Goal: Task Accomplishment & Management: Use online tool/utility

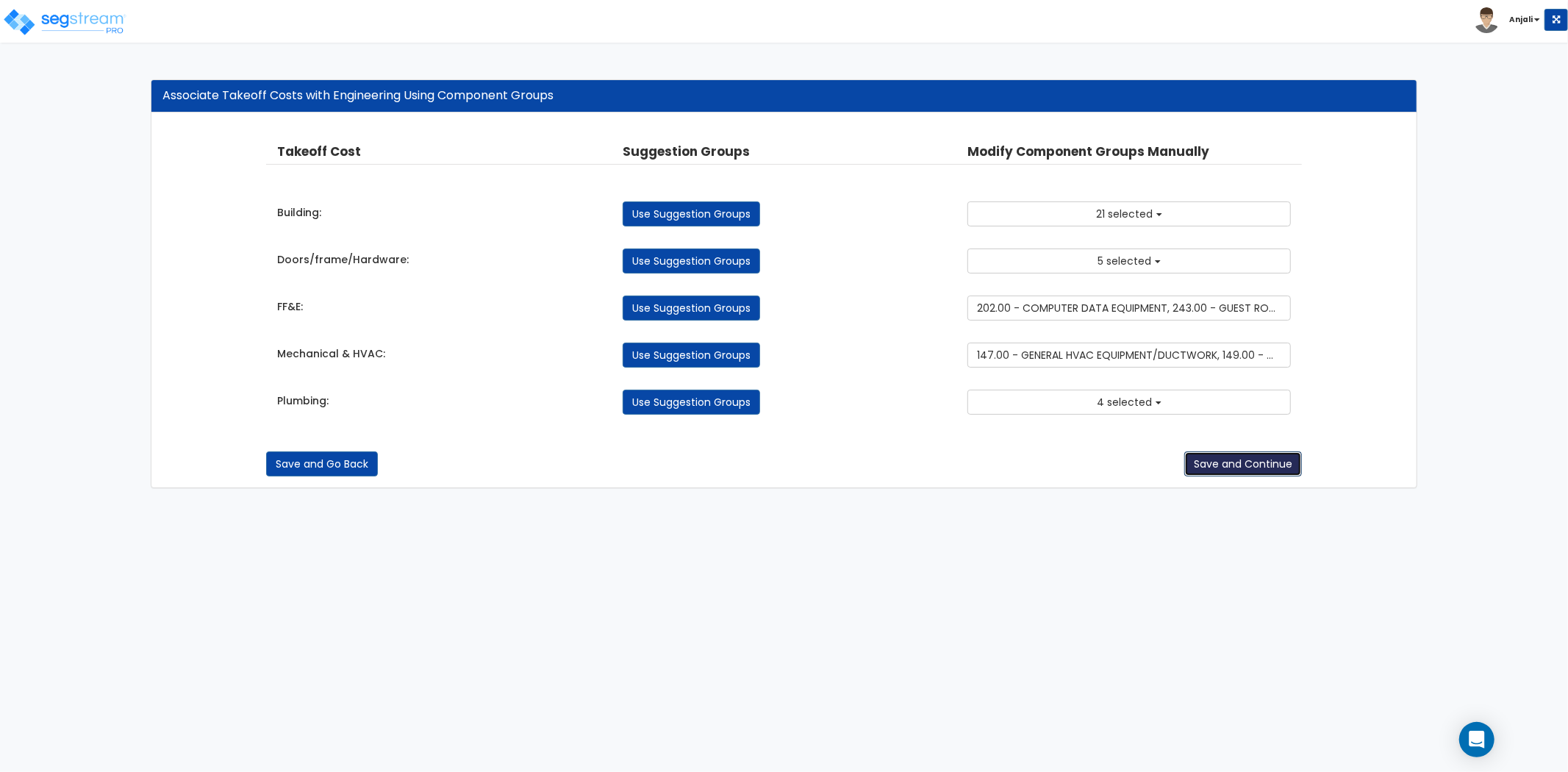
click at [1236, 467] on button "Save and Continue" at bounding box center [1243, 464] width 118 height 25
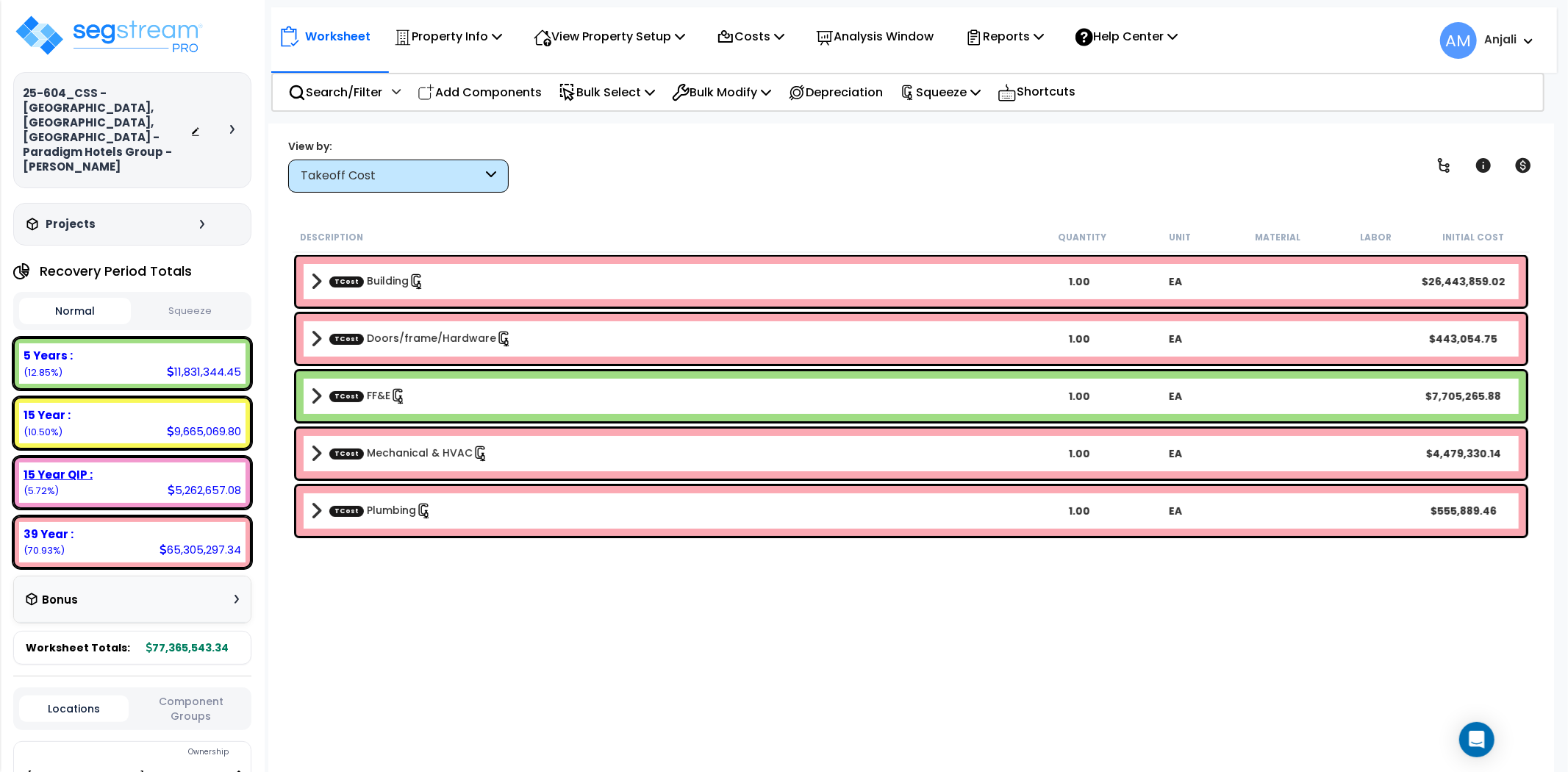
click at [126, 463] on div "15 Year QIP : 5,262,657.08 (5.72%)" at bounding box center [132, 483] width 227 height 40
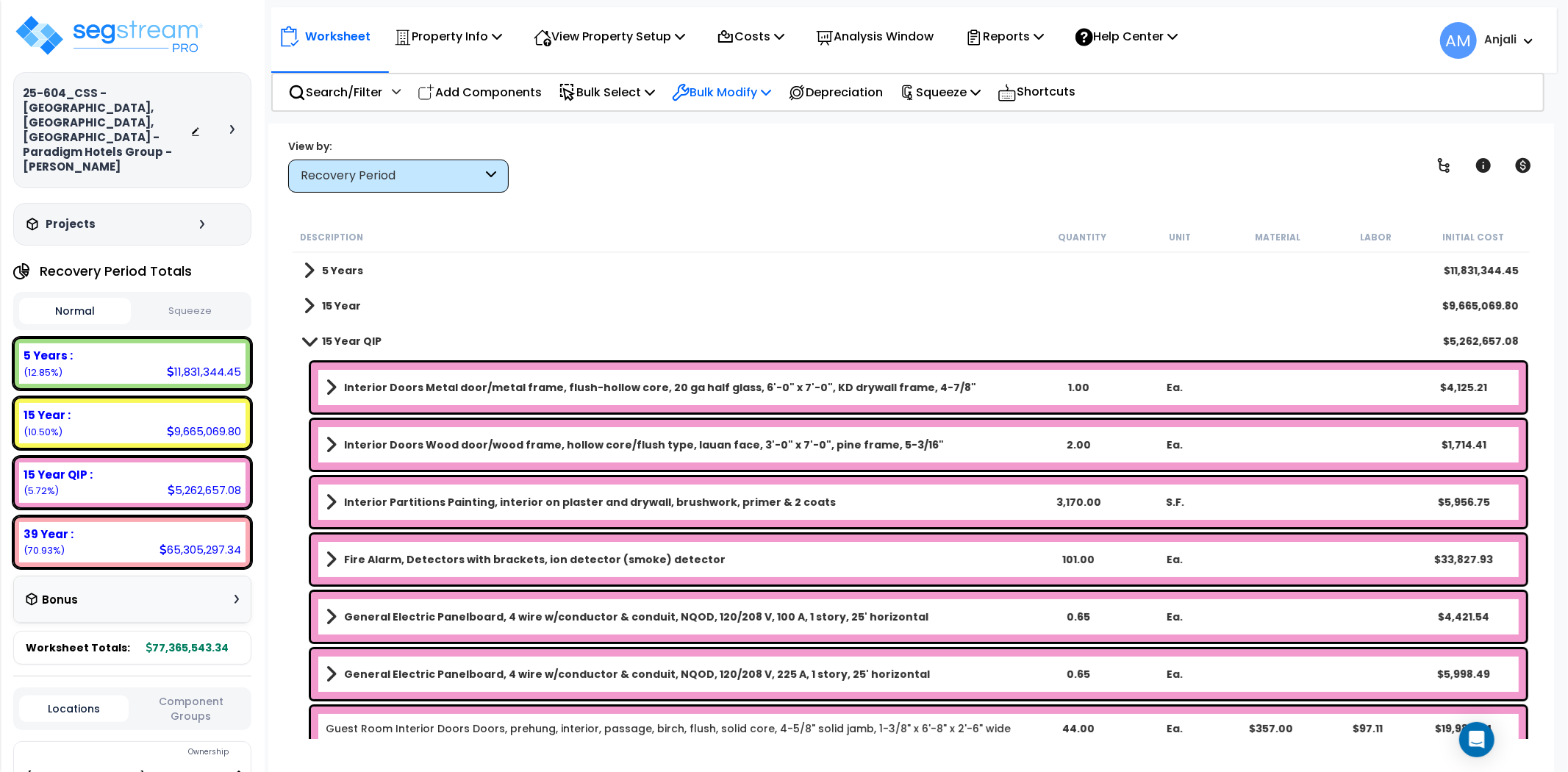
click at [733, 98] on p "Bulk Modify" at bounding box center [721, 92] width 99 height 20
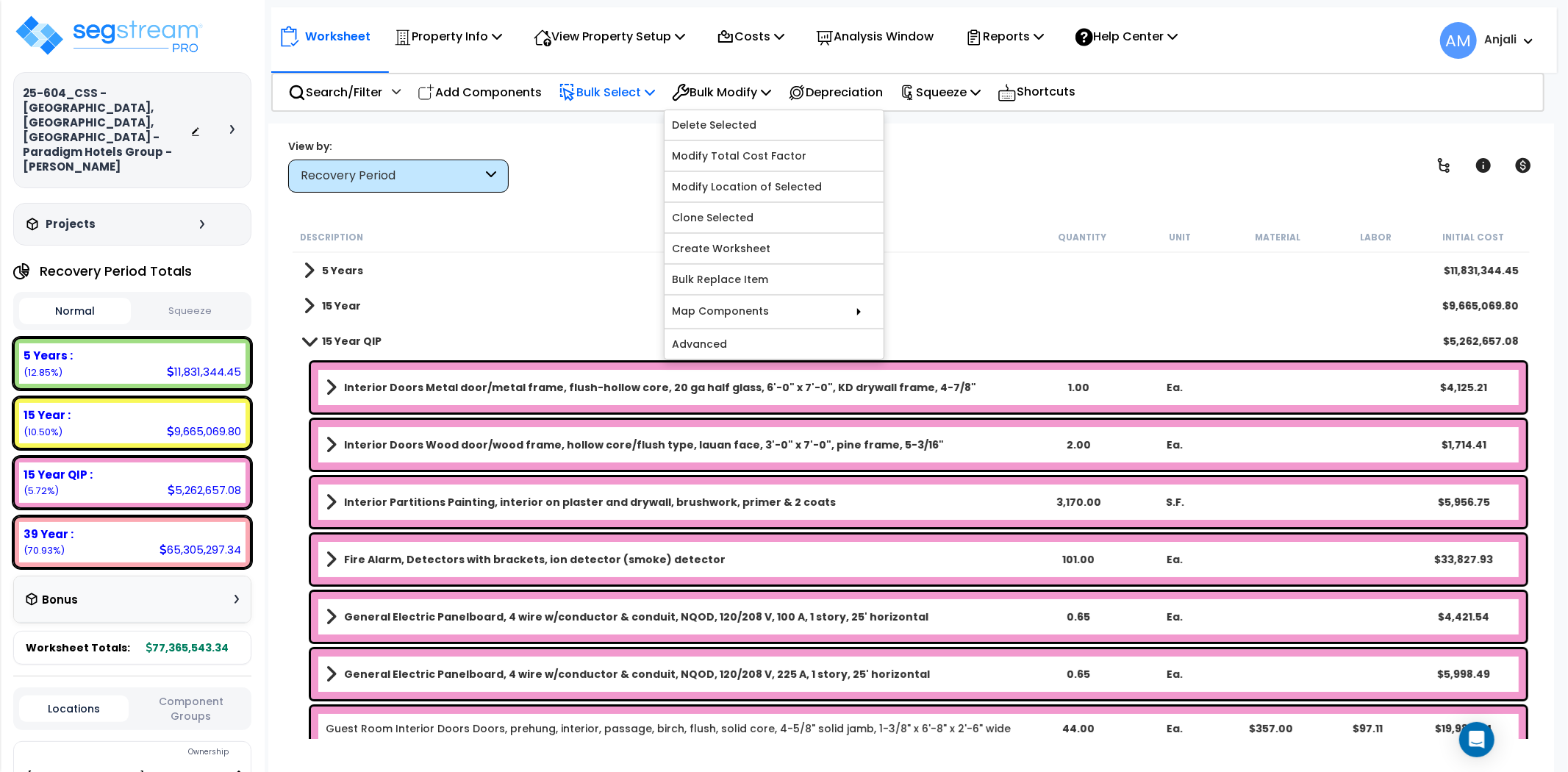
click at [646, 97] on p "Bulk Select" at bounding box center [607, 92] width 97 height 20
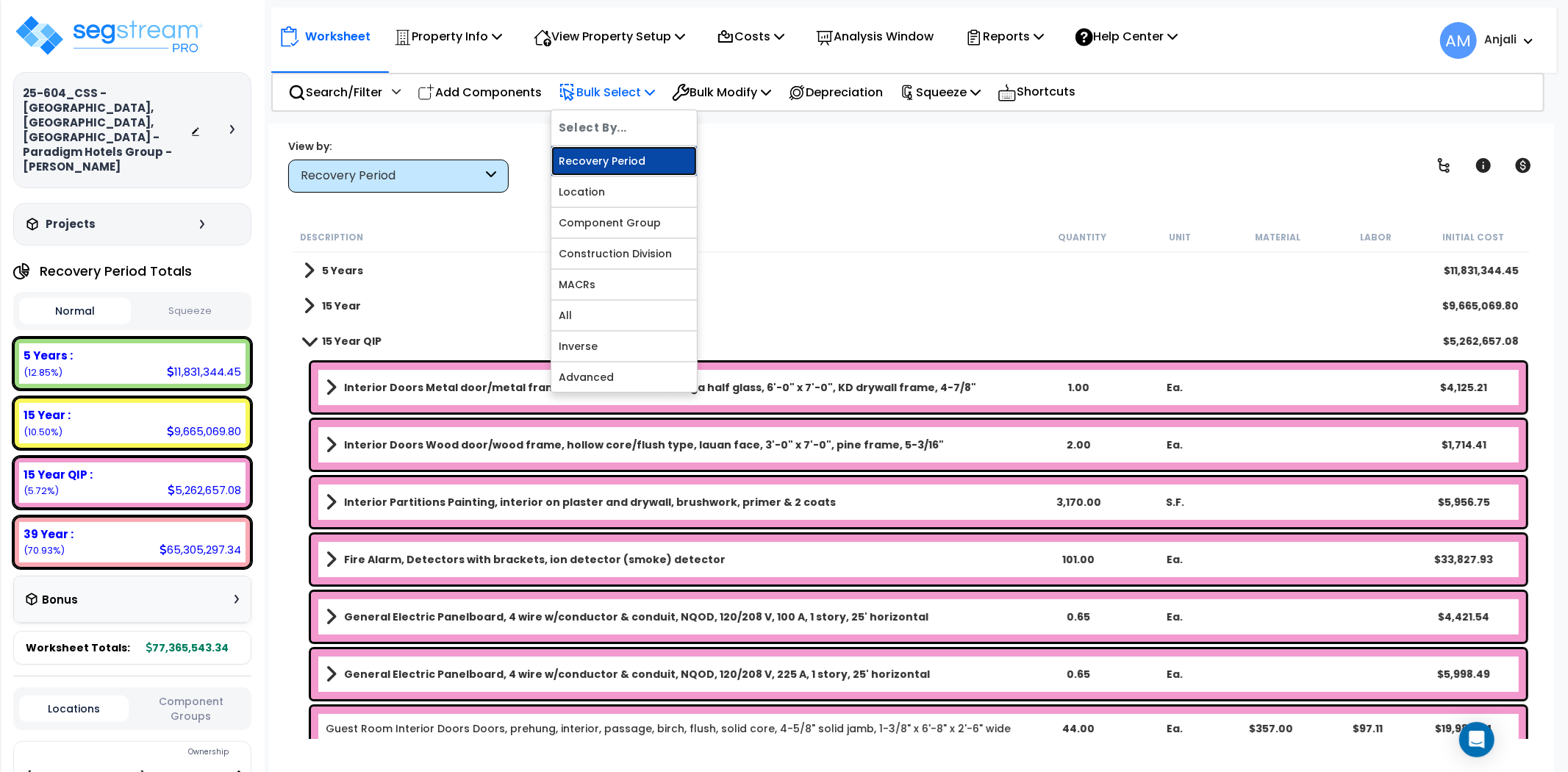
click at [616, 173] on link "Recovery Period" at bounding box center [624, 161] width 145 height 29
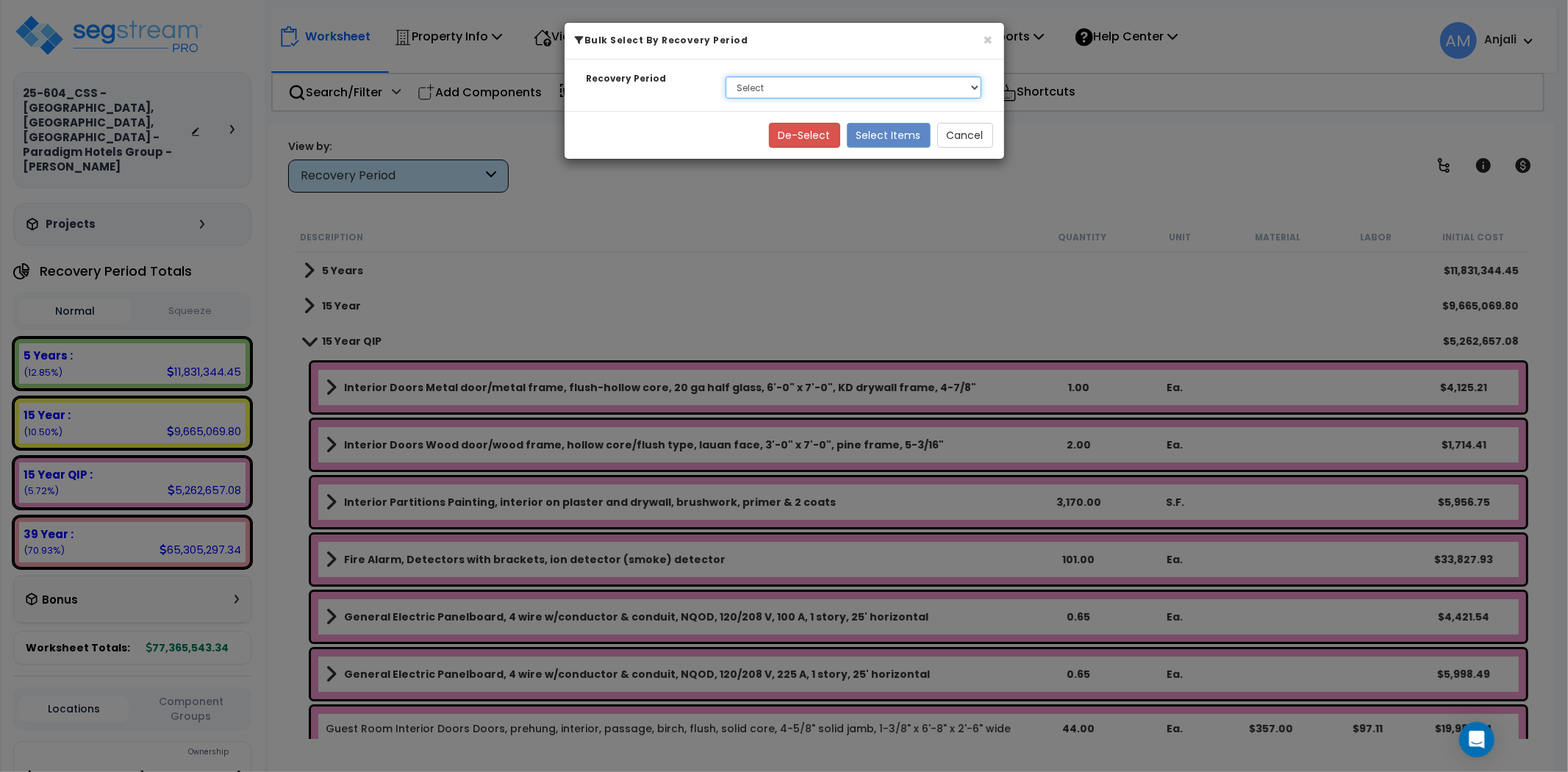
click at [772, 80] on select "Select 5 Years 15 Year 15 Year QIP 39 Year" at bounding box center [854, 87] width 257 height 22
select select "15Y_2"
click at [726, 77] on select "Select 5 Years 15 Year 15 Year QIP 39 Year" at bounding box center [854, 87] width 257 height 22
click at [898, 133] on button "Select Items" at bounding box center [888, 135] width 84 height 25
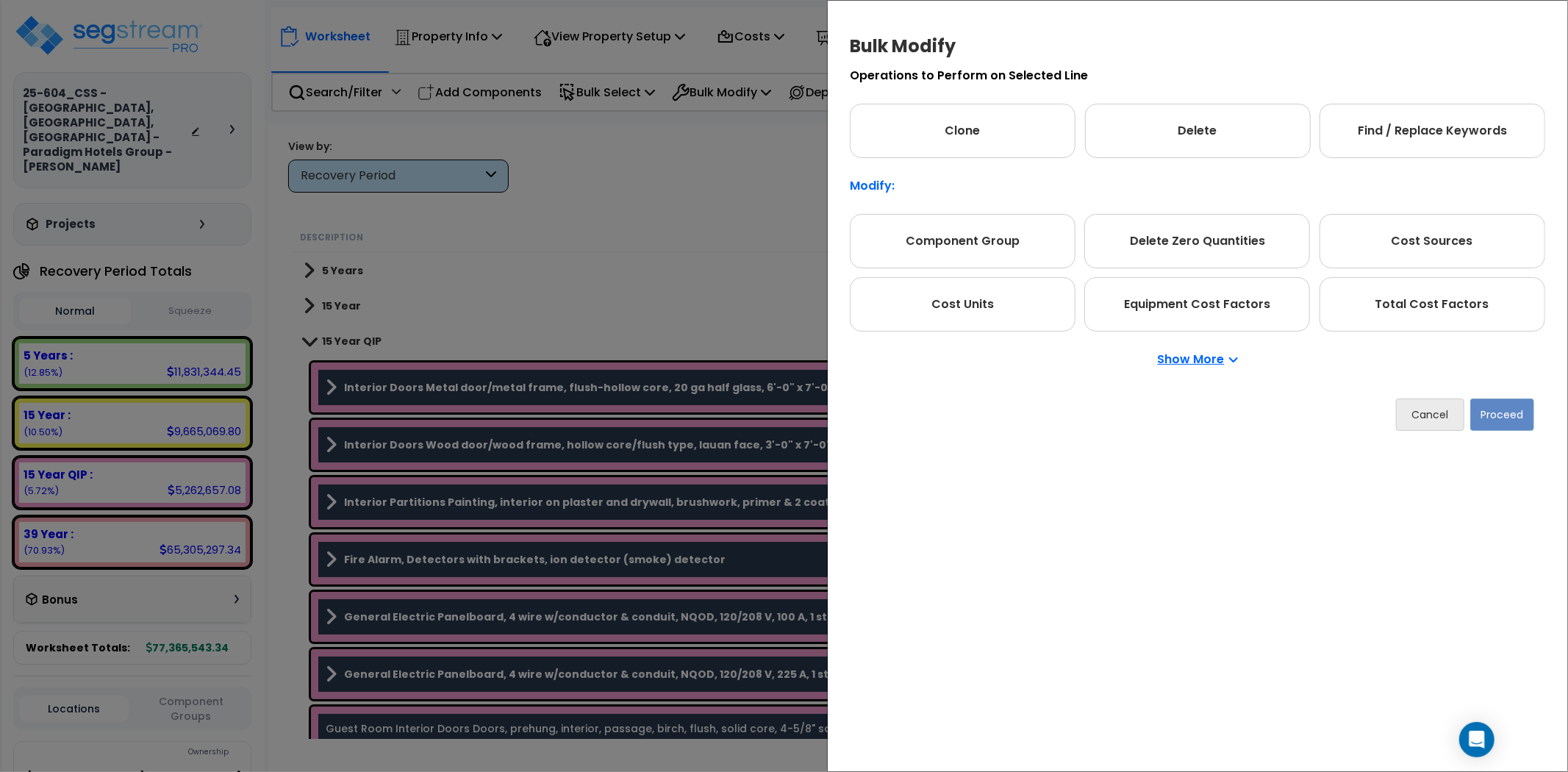
click at [744, 276] on div "Bulk Modify Operations to Perform on Selected Line Clone Delete Find / Replace …" at bounding box center [784, 386] width 1568 height 772
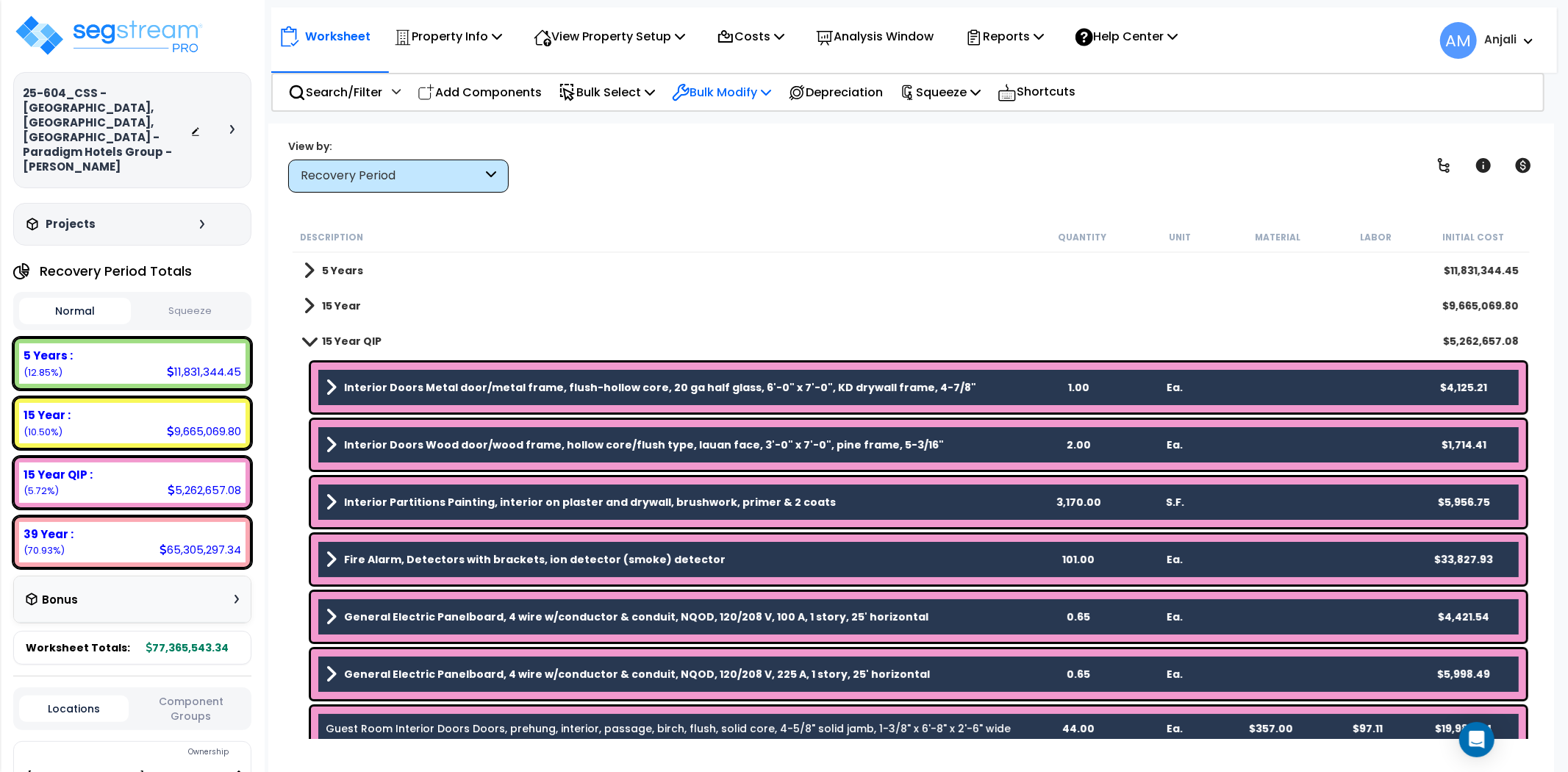
click at [743, 92] on p "Bulk Modify" at bounding box center [721, 92] width 99 height 20
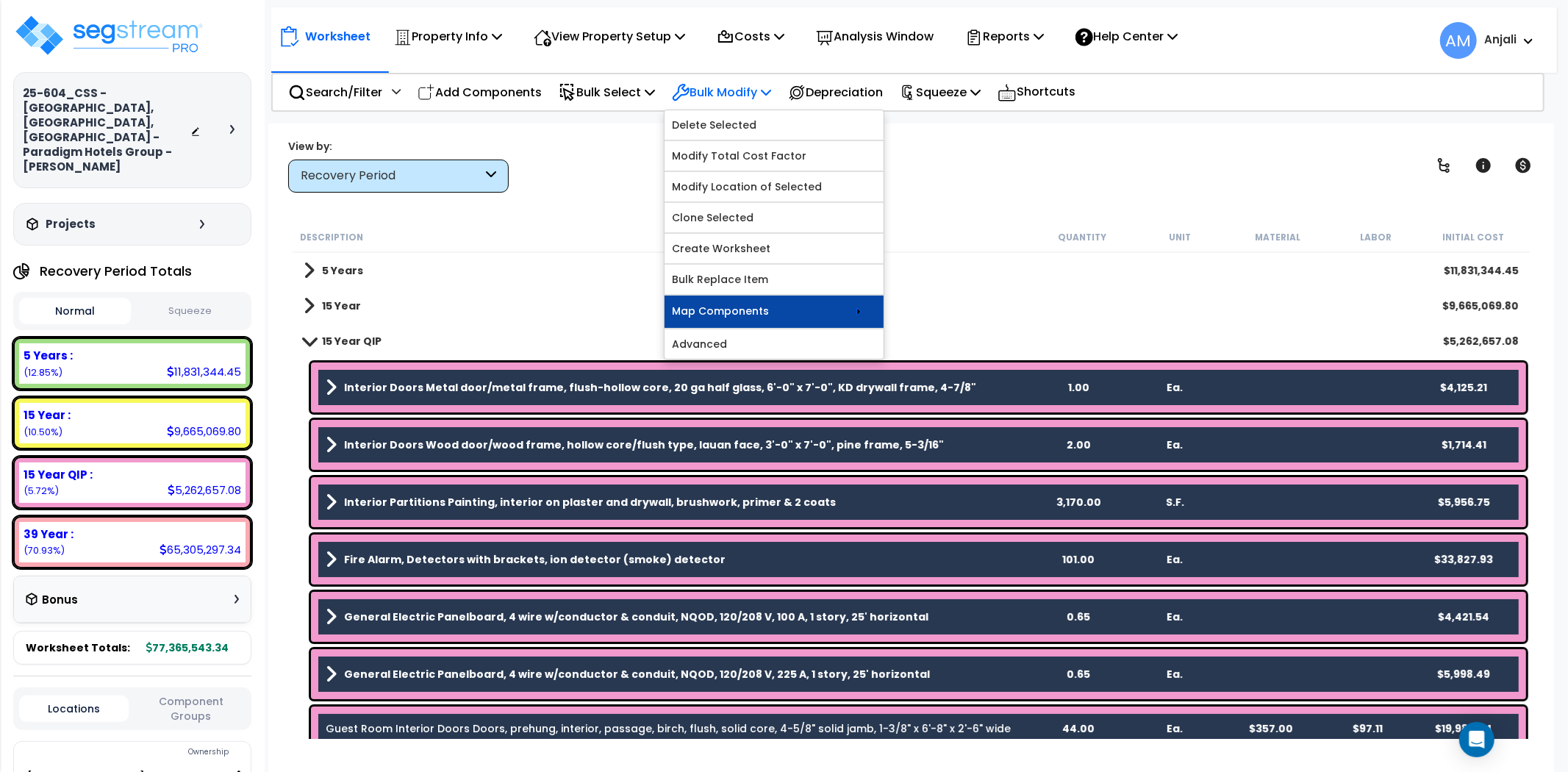
click at [782, 306] on link "Map Components" at bounding box center [774, 312] width 219 height 32
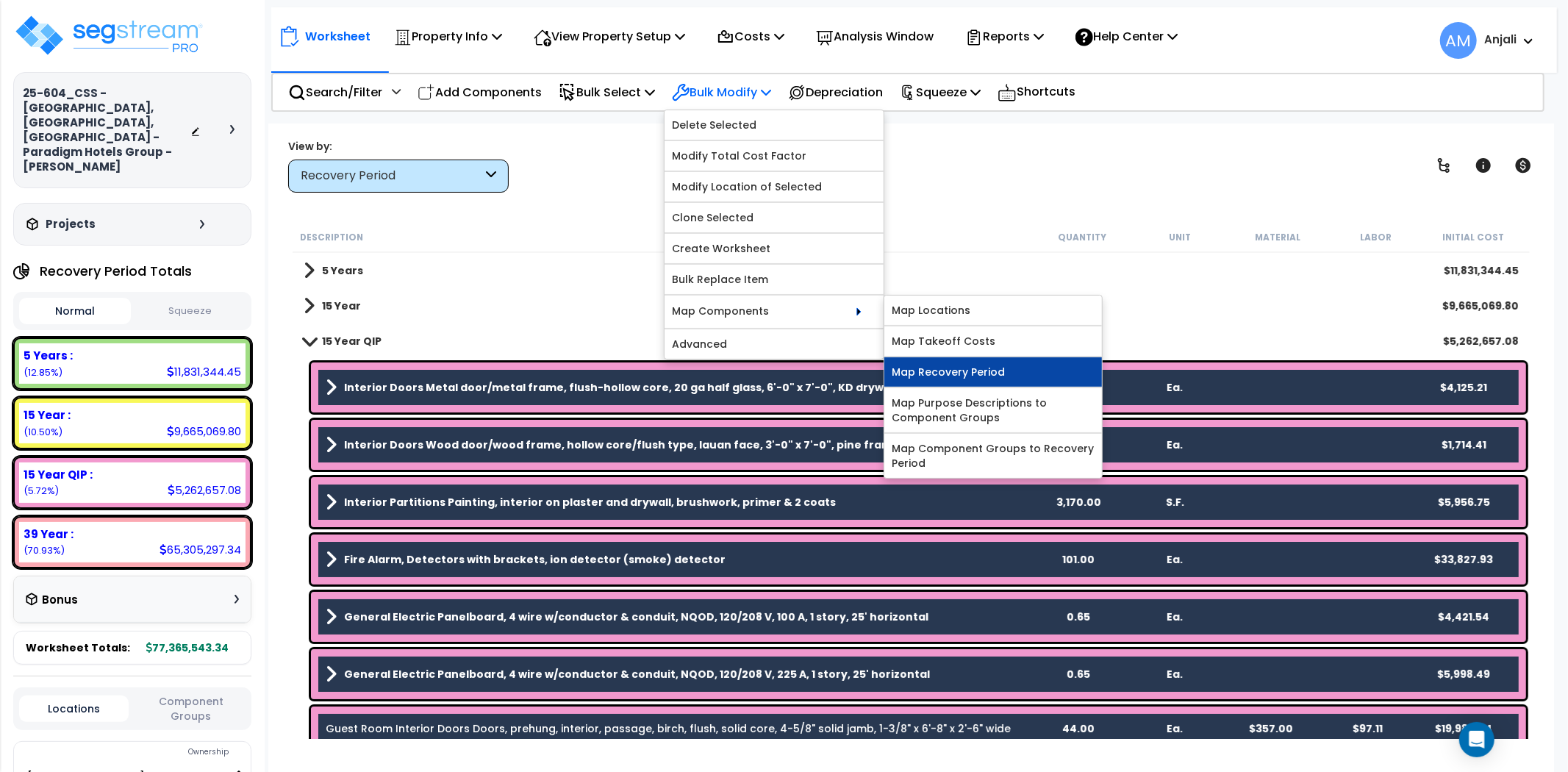
click at [994, 366] on link "Map Recovery Period" at bounding box center [993, 372] width 217 height 29
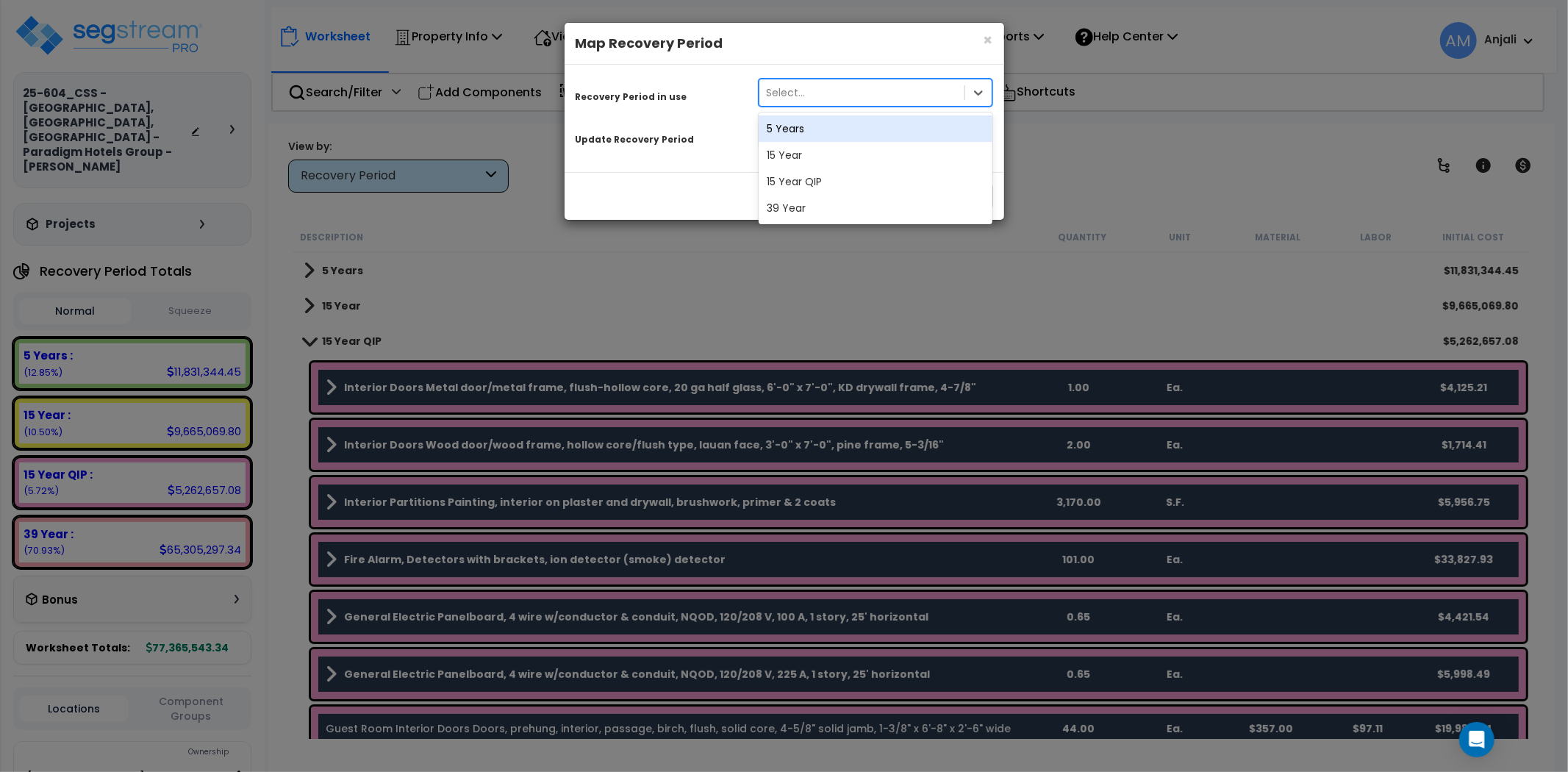
click at [849, 89] on div "Select..." at bounding box center [862, 93] width 206 height 23
click at [830, 177] on div "15 Year QIP" at bounding box center [875, 182] width 234 height 26
click at [836, 131] on div "Select..." at bounding box center [862, 135] width 206 height 23
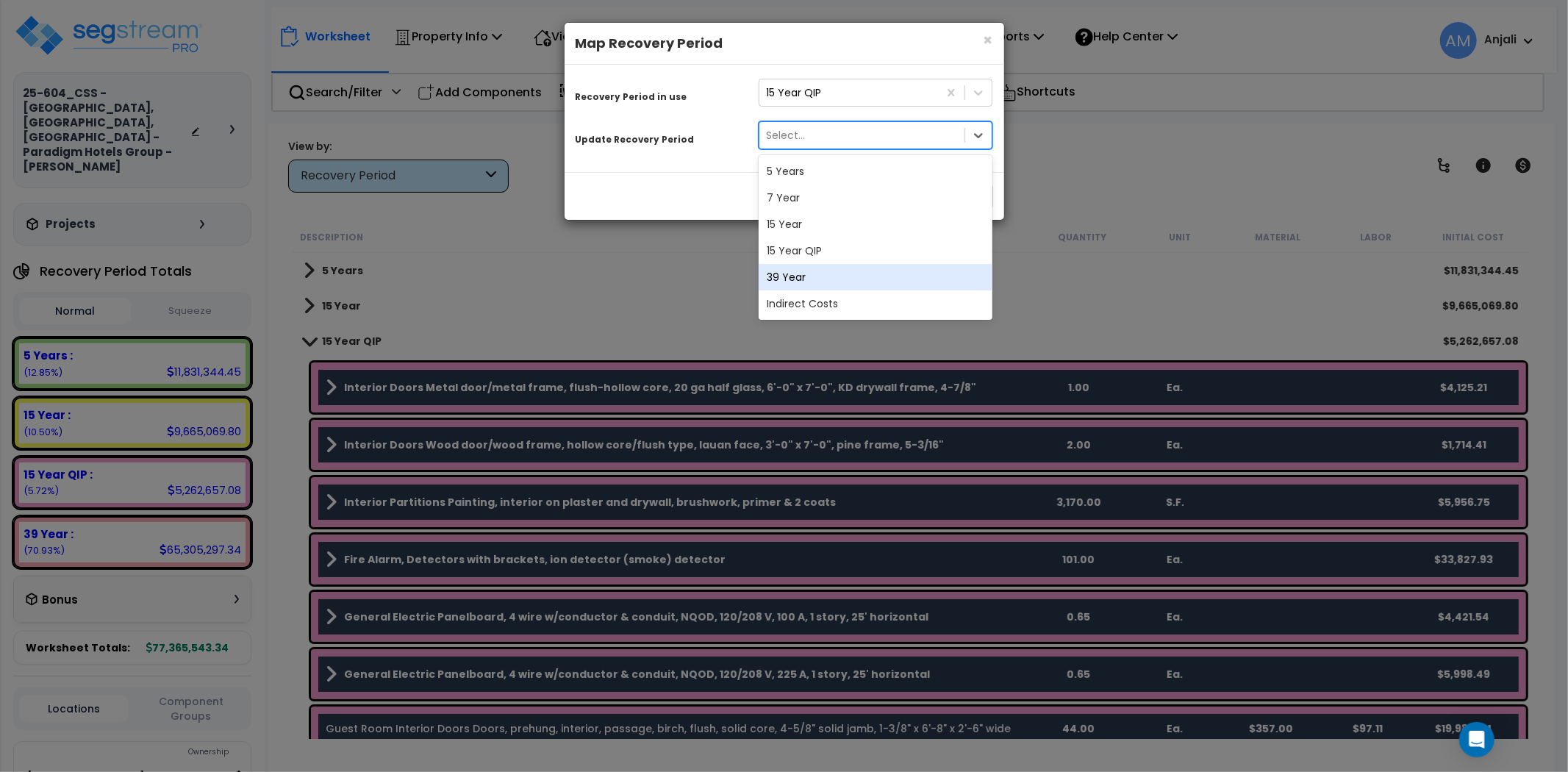
click at [822, 279] on div "39 Year" at bounding box center [875, 277] width 234 height 26
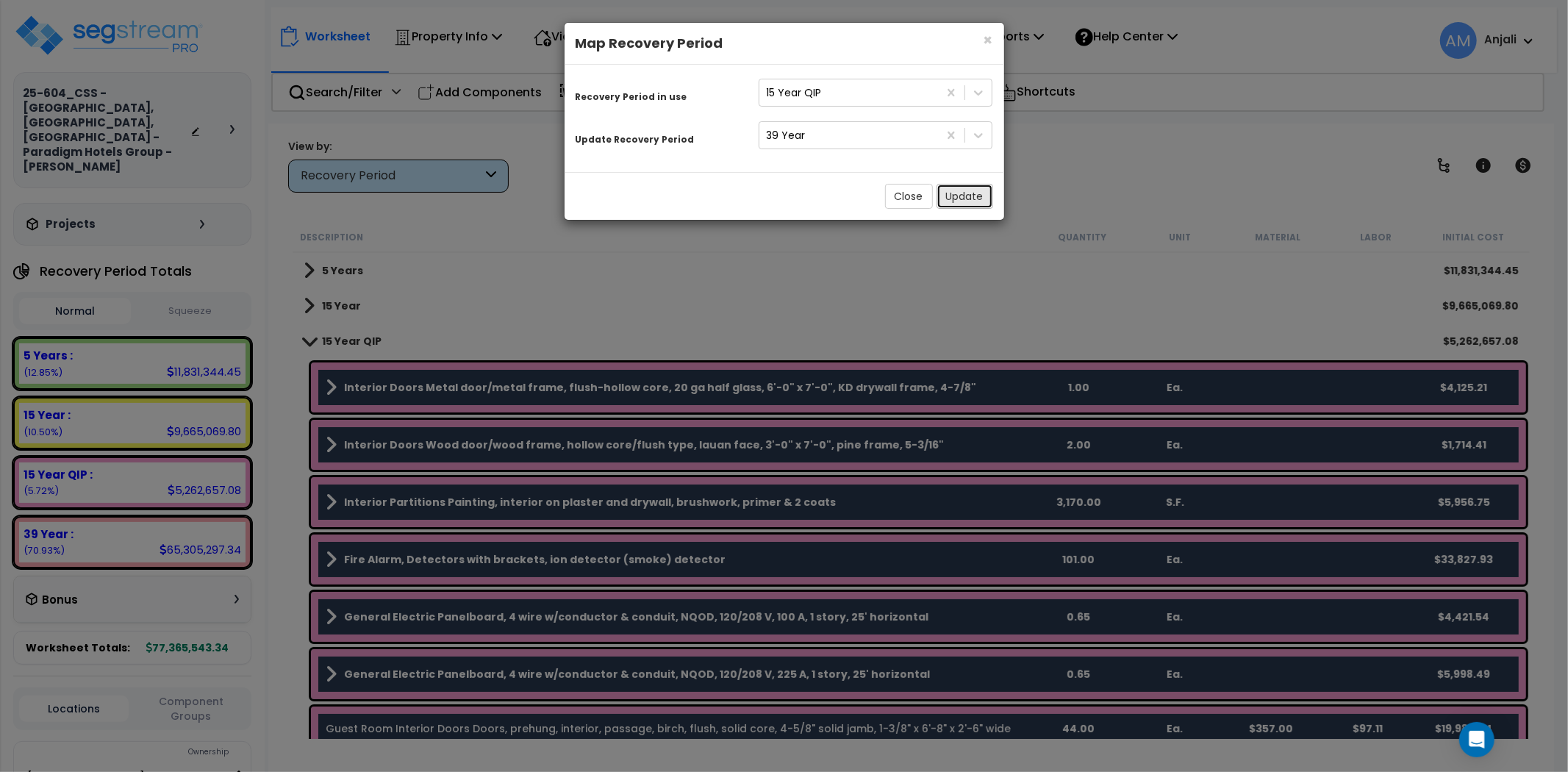
click at [977, 197] on button "Update" at bounding box center [964, 196] width 56 height 25
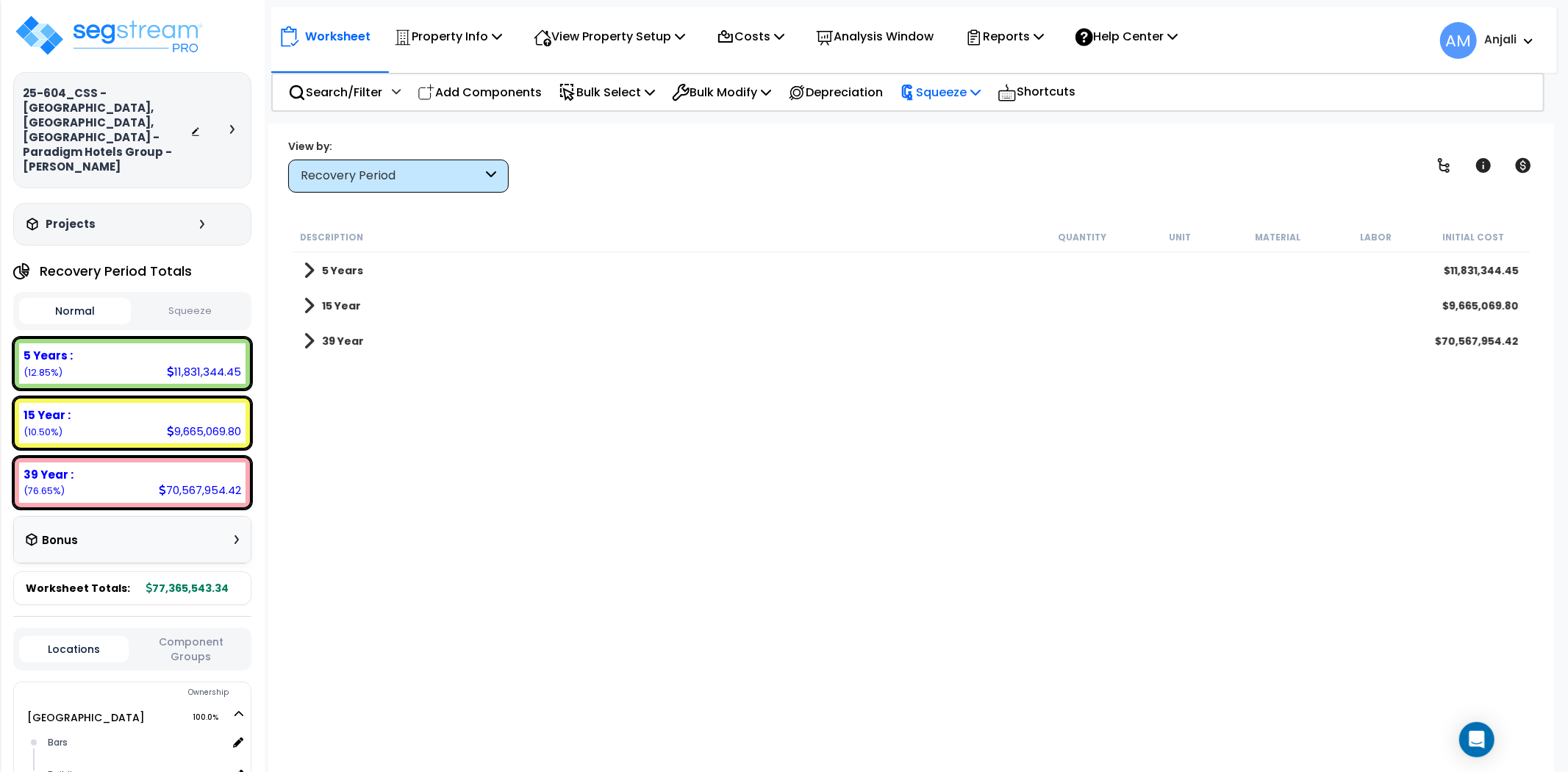
click at [968, 94] on p "Squeeze" at bounding box center [940, 92] width 81 height 20
click at [966, 120] on link "Squeeze" at bounding box center [965, 128] width 145 height 34
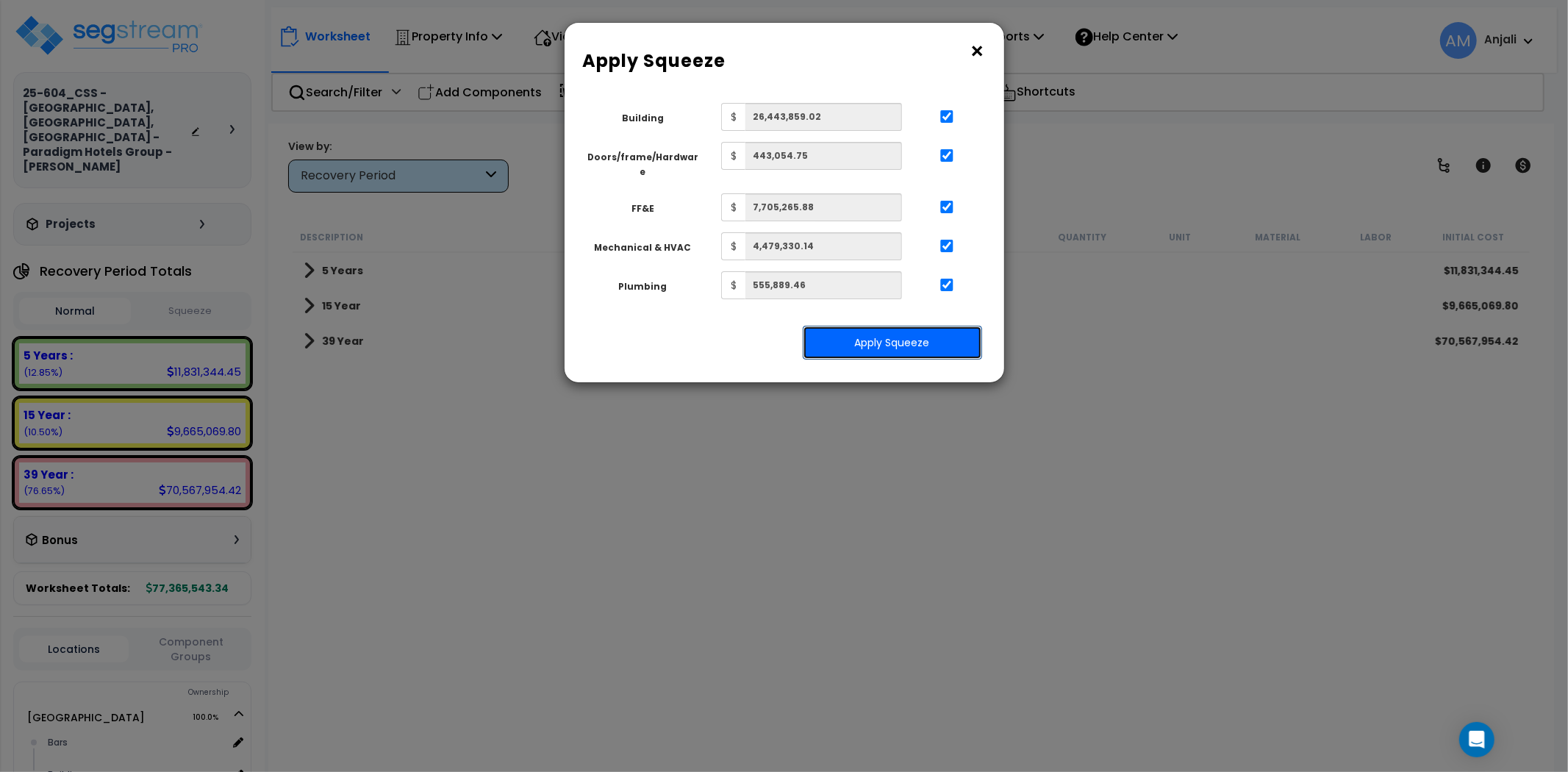
click at [913, 327] on button "Apply Squeeze" at bounding box center [892, 343] width 179 height 34
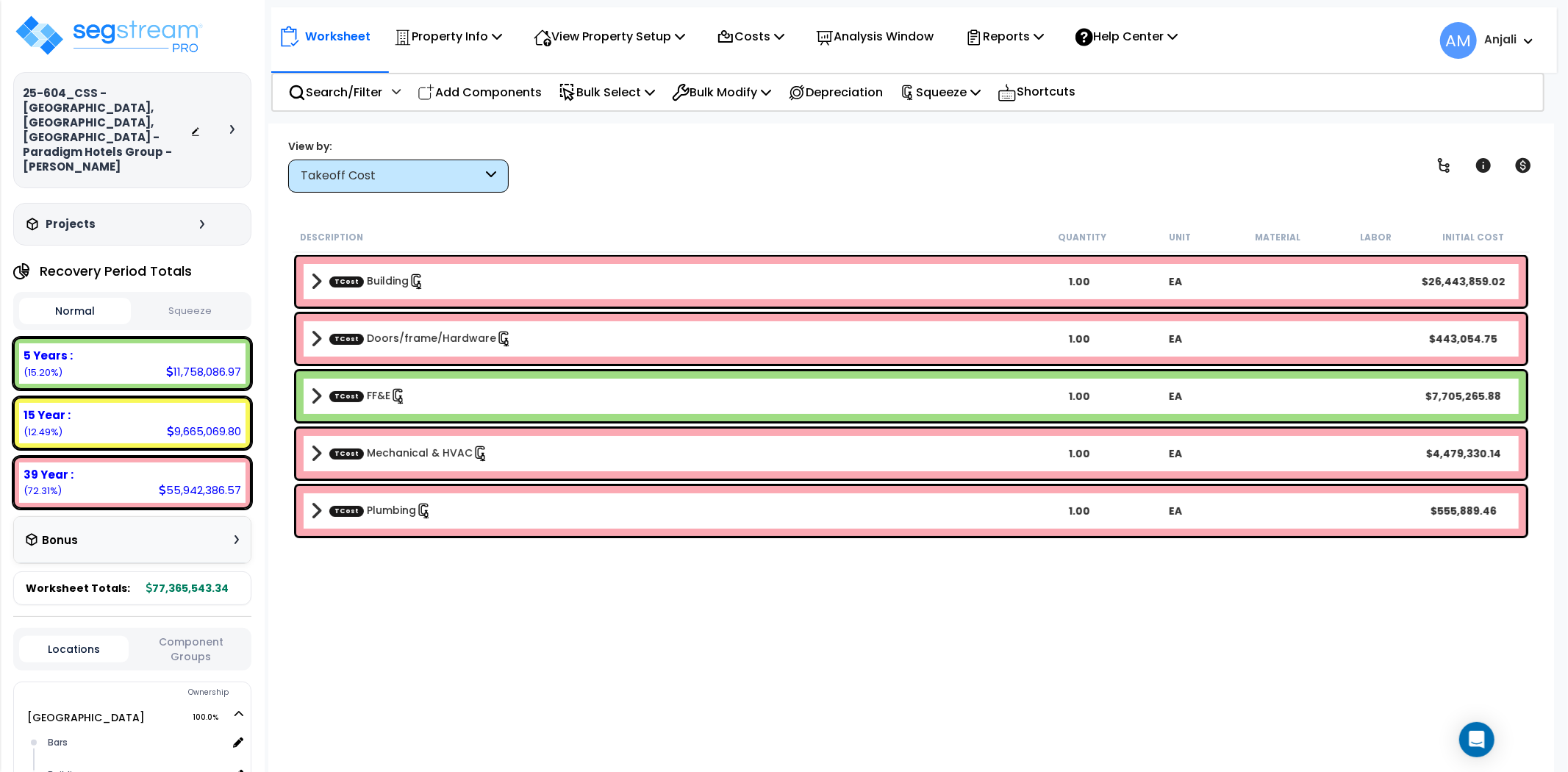
click at [380, 300] on div "TCost Building 1.00 EA $26,443,859.02" at bounding box center [911, 282] width 1230 height 50
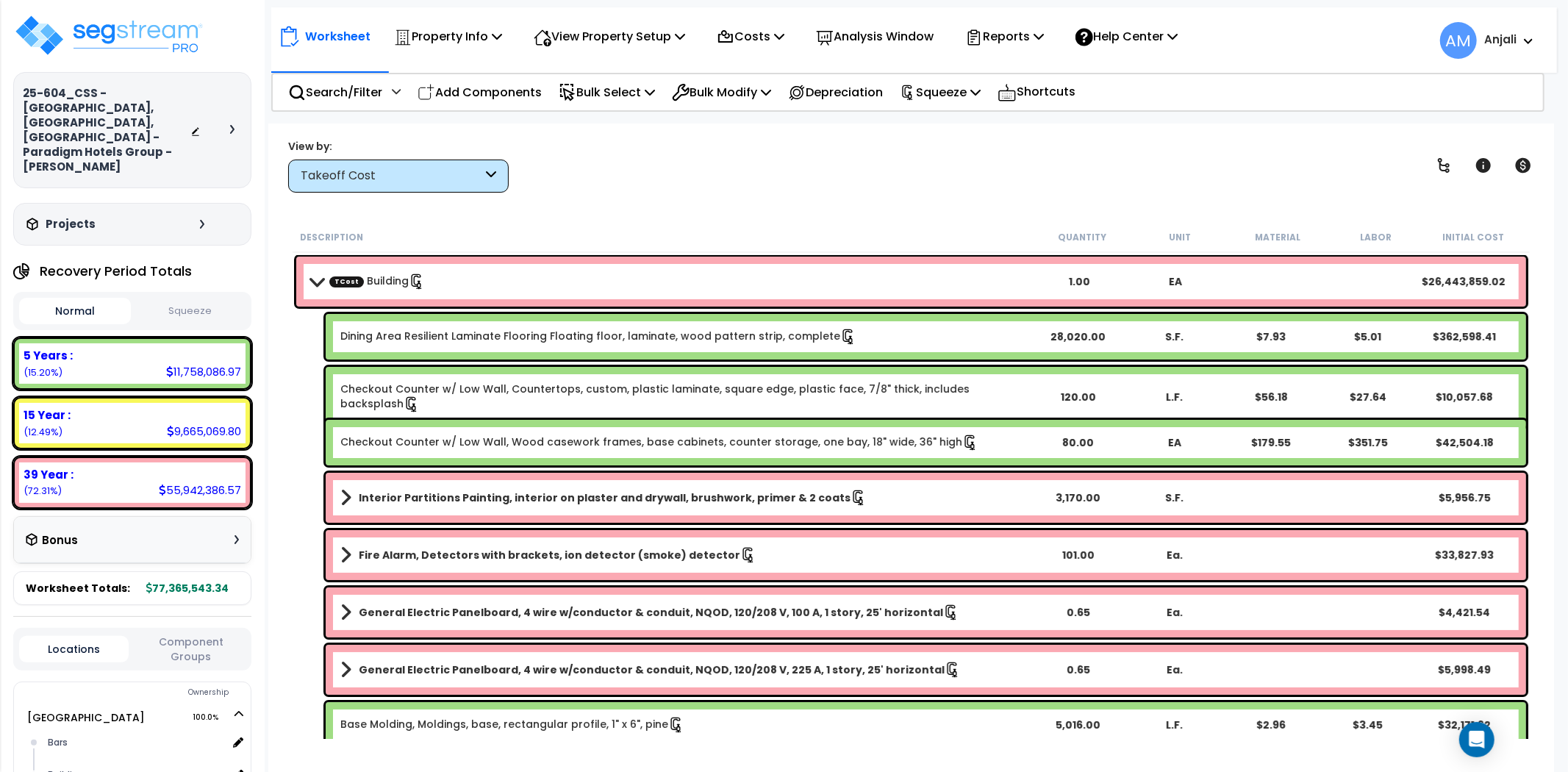
click at [383, 296] on div "TCost Building 1.00 EA $26,443,859.02" at bounding box center [911, 282] width 1230 height 50
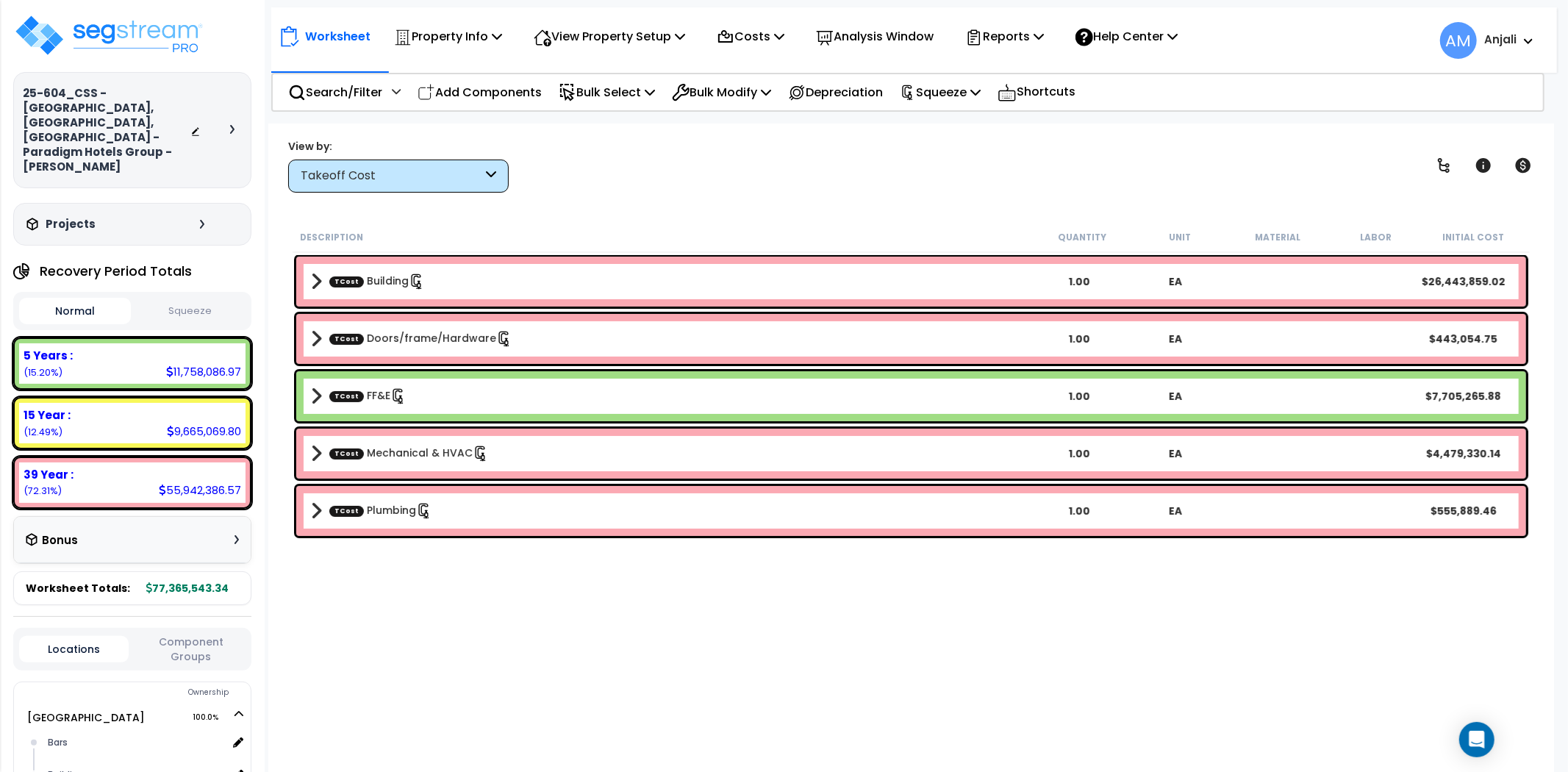
click at [430, 179] on div "Takeoff Cost" at bounding box center [391, 176] width 182 height 17
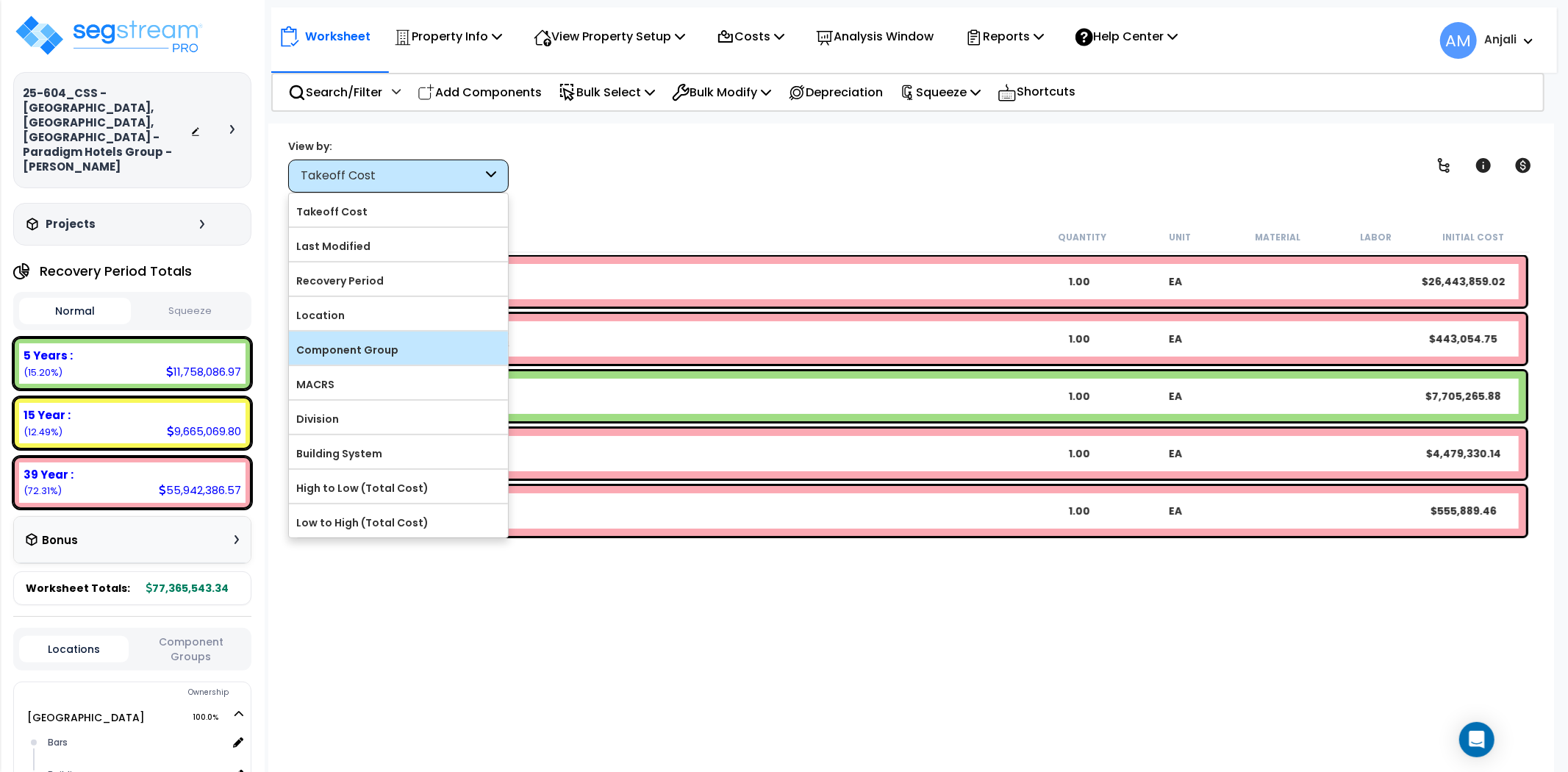
click at [380, 342] on label "Component Group" at bounding box center [398, 350] width 219 height 22
click at [0, 0] on input "Component Group" at bounding box center [0, 0] width 0 height 0
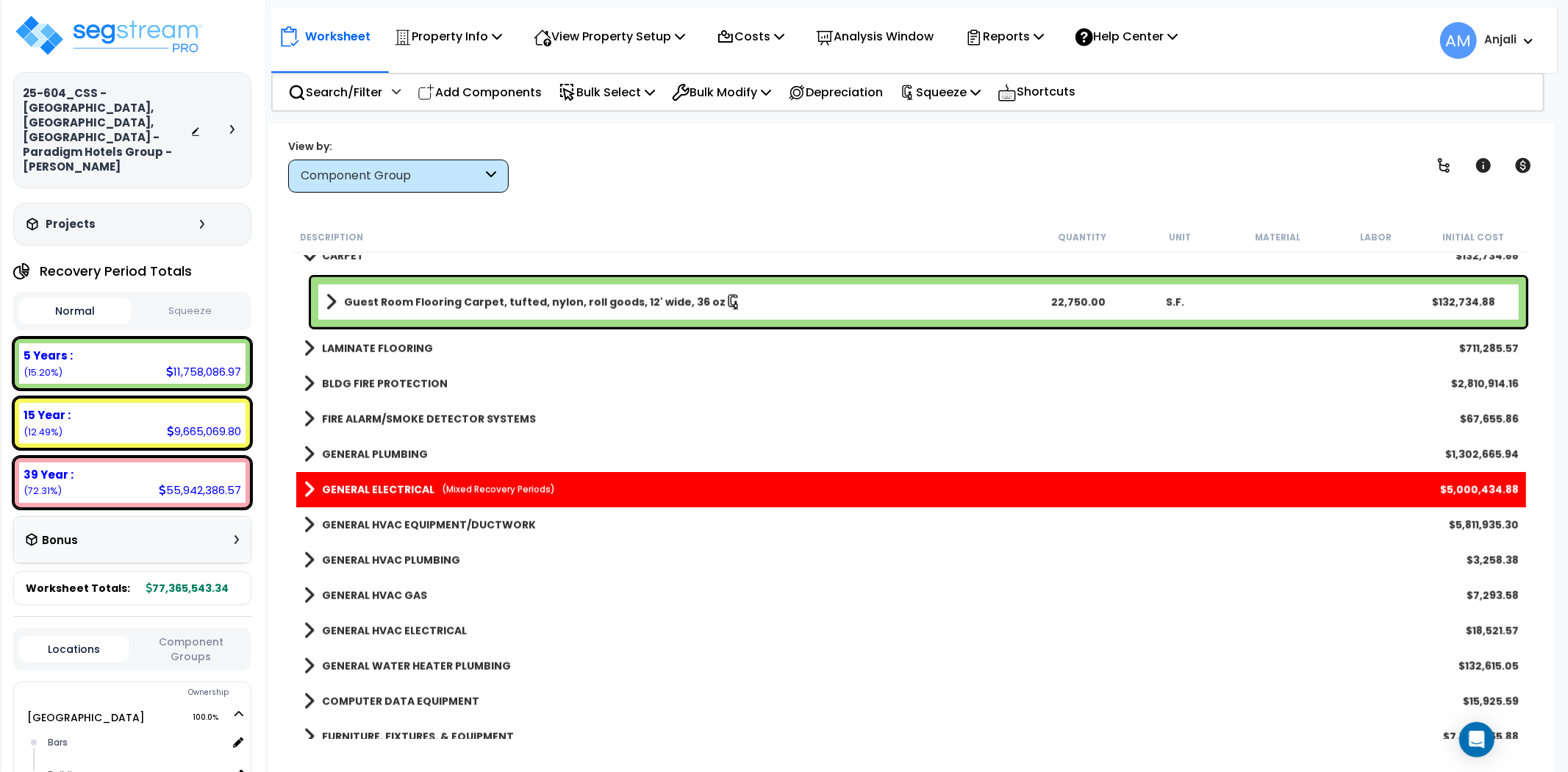
scroll to position [1443, 0]
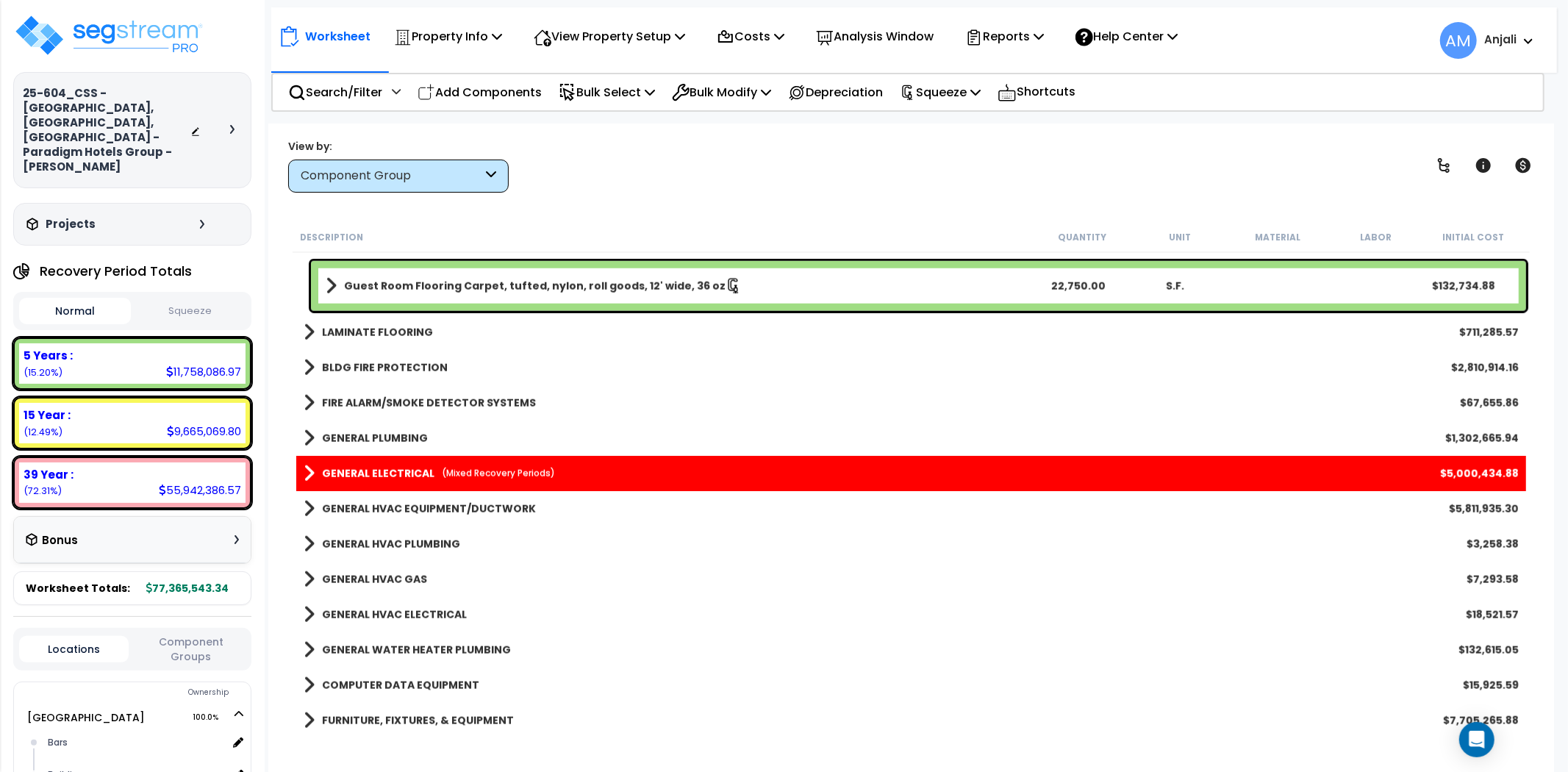
click at [489, 476] on small "(Mixed Recovery Periods)" at bounding box center [498, 473] width 113 height 12
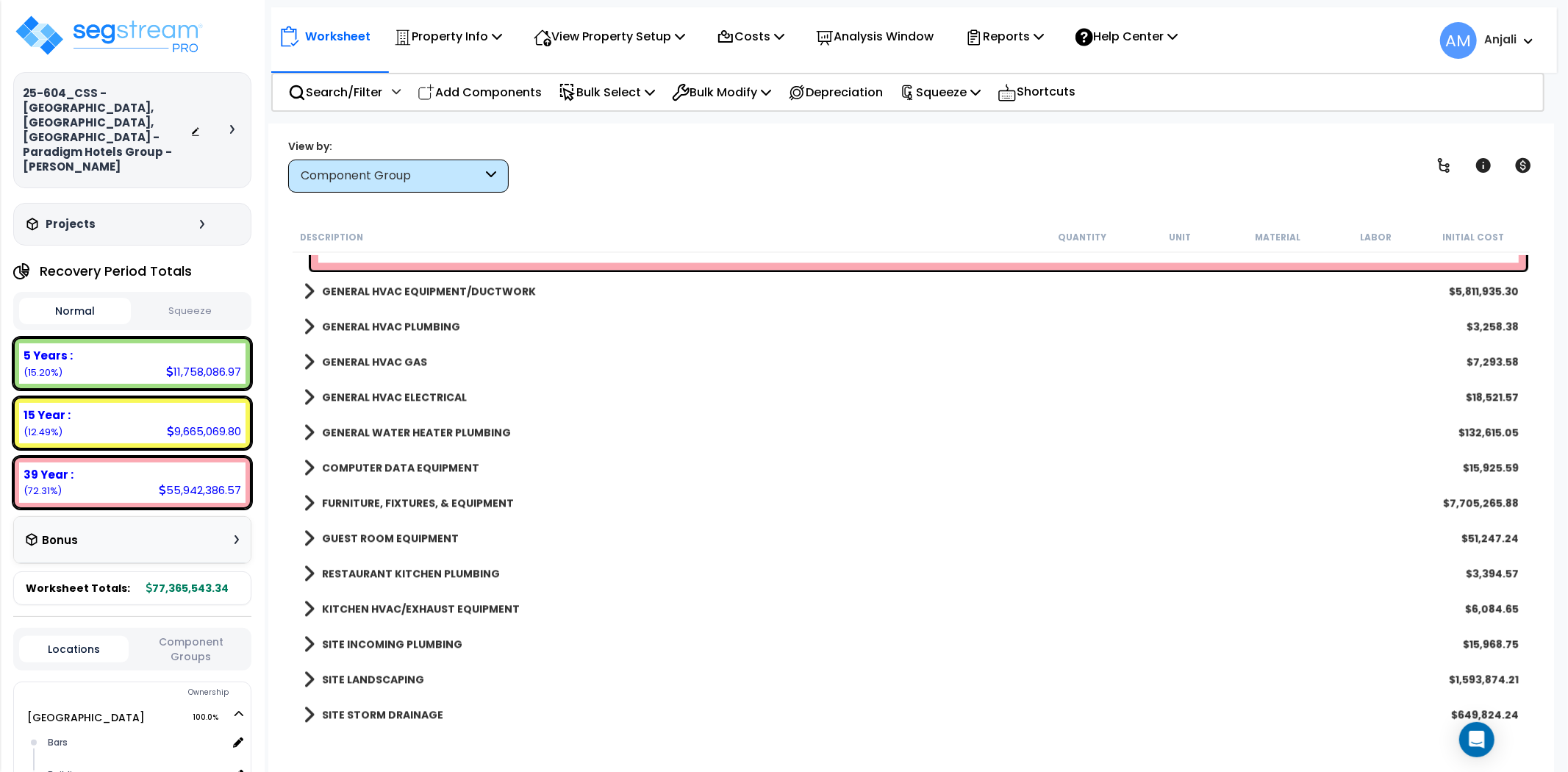
scroll to position [2696, 0]
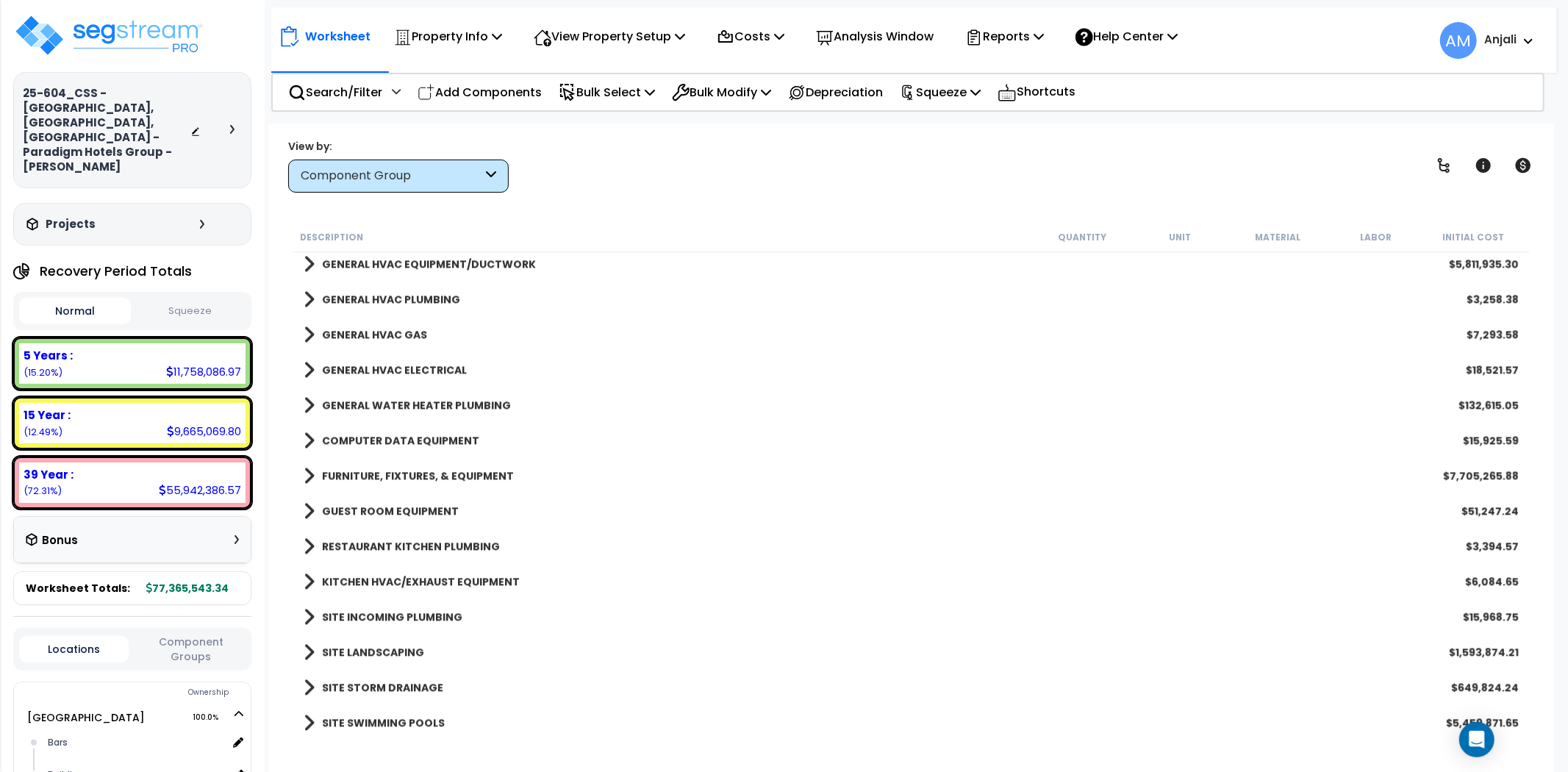
click at [385, 653] on b "SITE LANDSCAPING" at bounding box center [373, 652] width 102 height 15
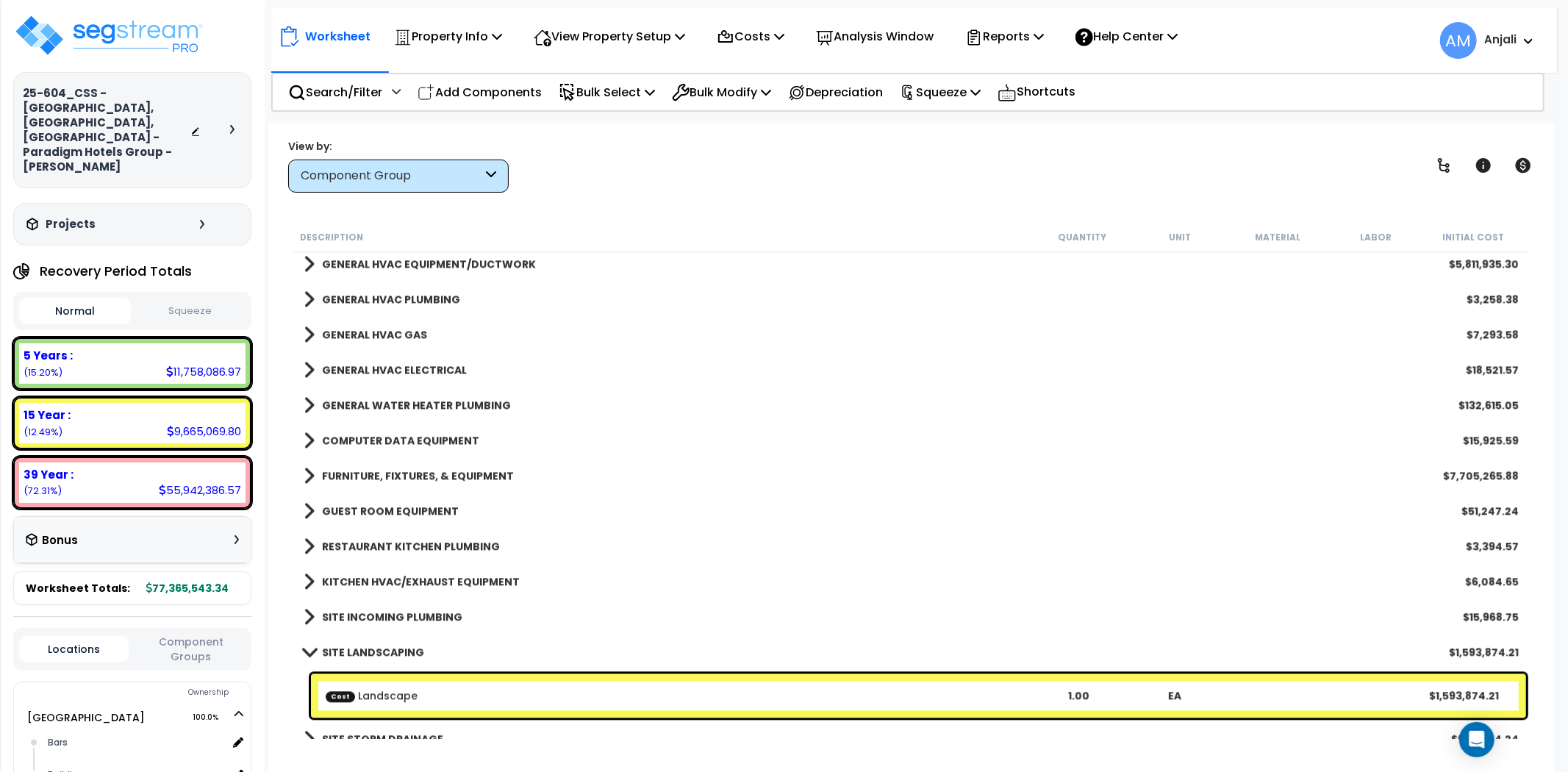
click at [385, 653] on b "SITE LANDSCAPING" at bounding box center [373, 652] width 102 height 15
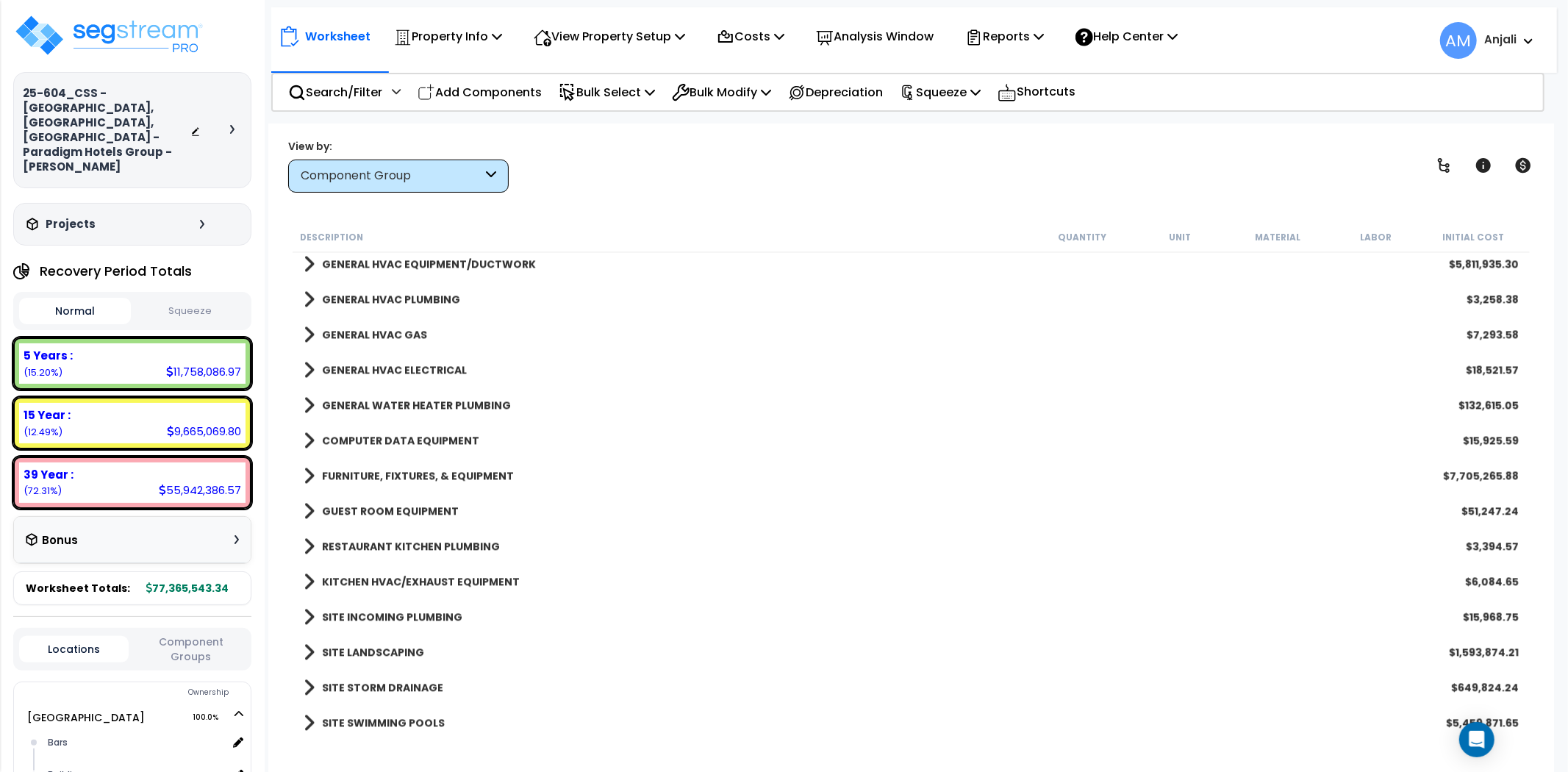
click at [398, 616] on b "SITE INCOMING PLUMBING" at bounding box center [392, 617] width 141 height 15
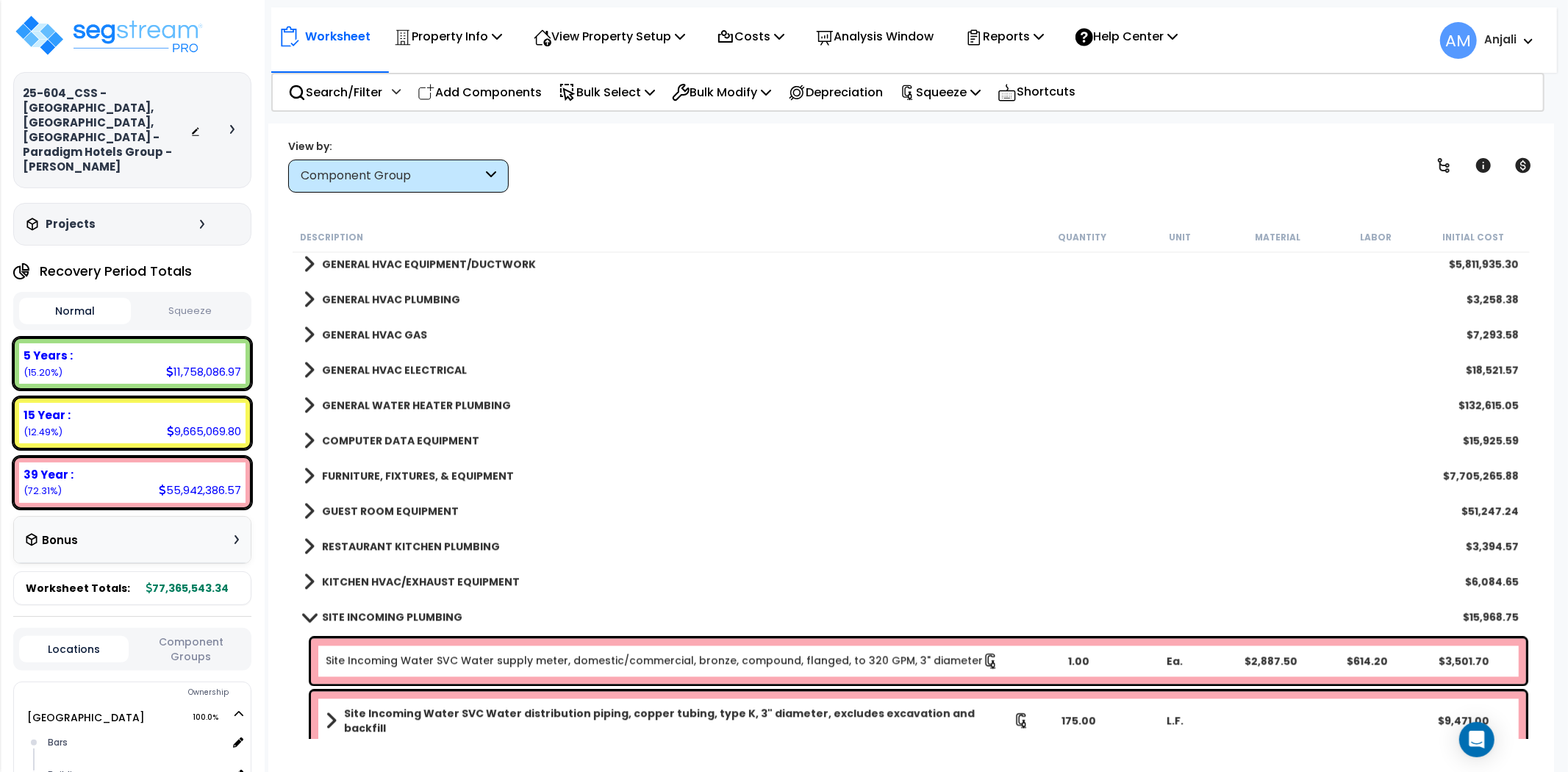
click at [398, 616] on b "SITE INCOMING PLUMBING" at bounding box center [392, 617] width 141 height 15
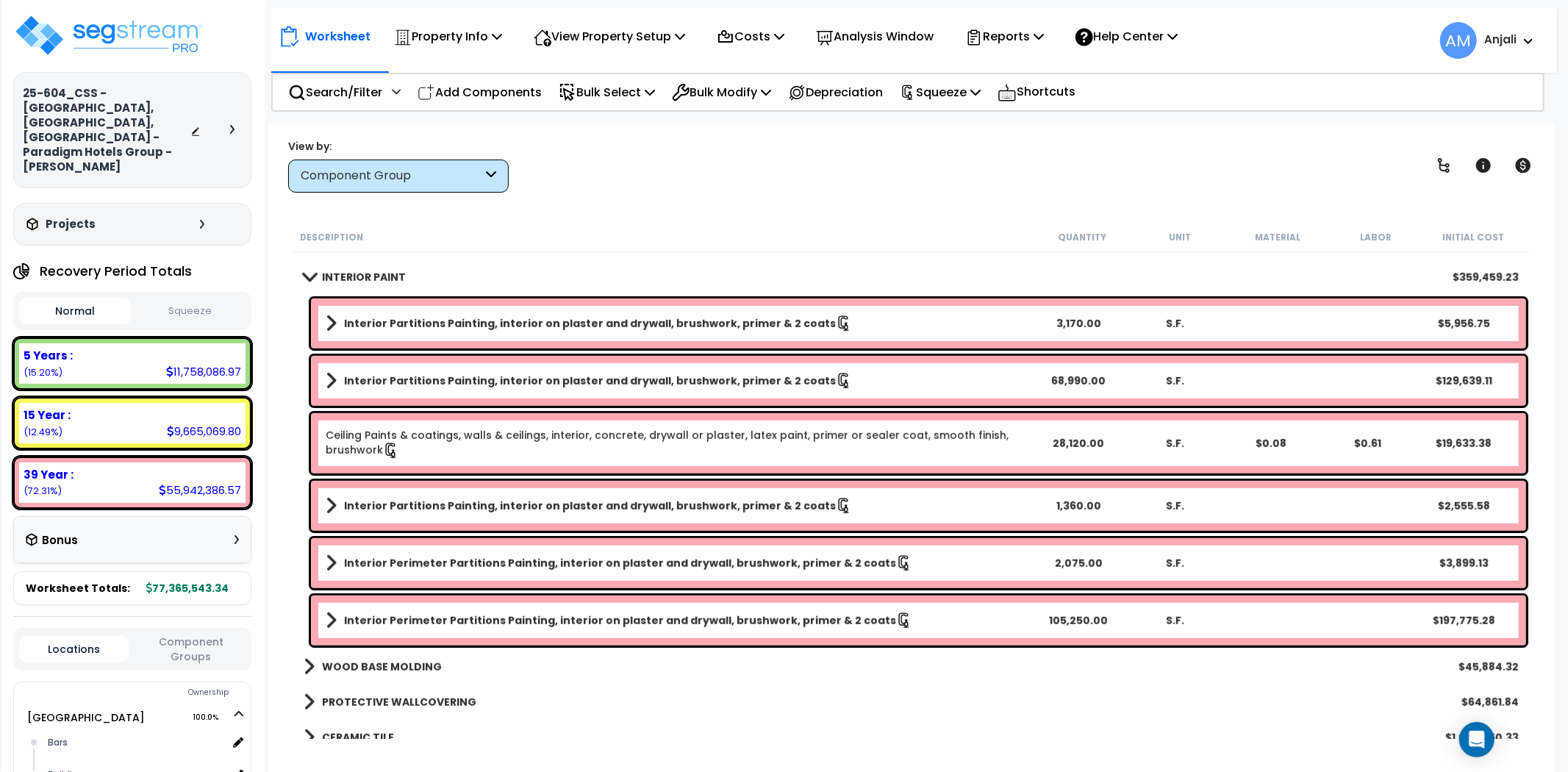
scroll to position [734, 0]
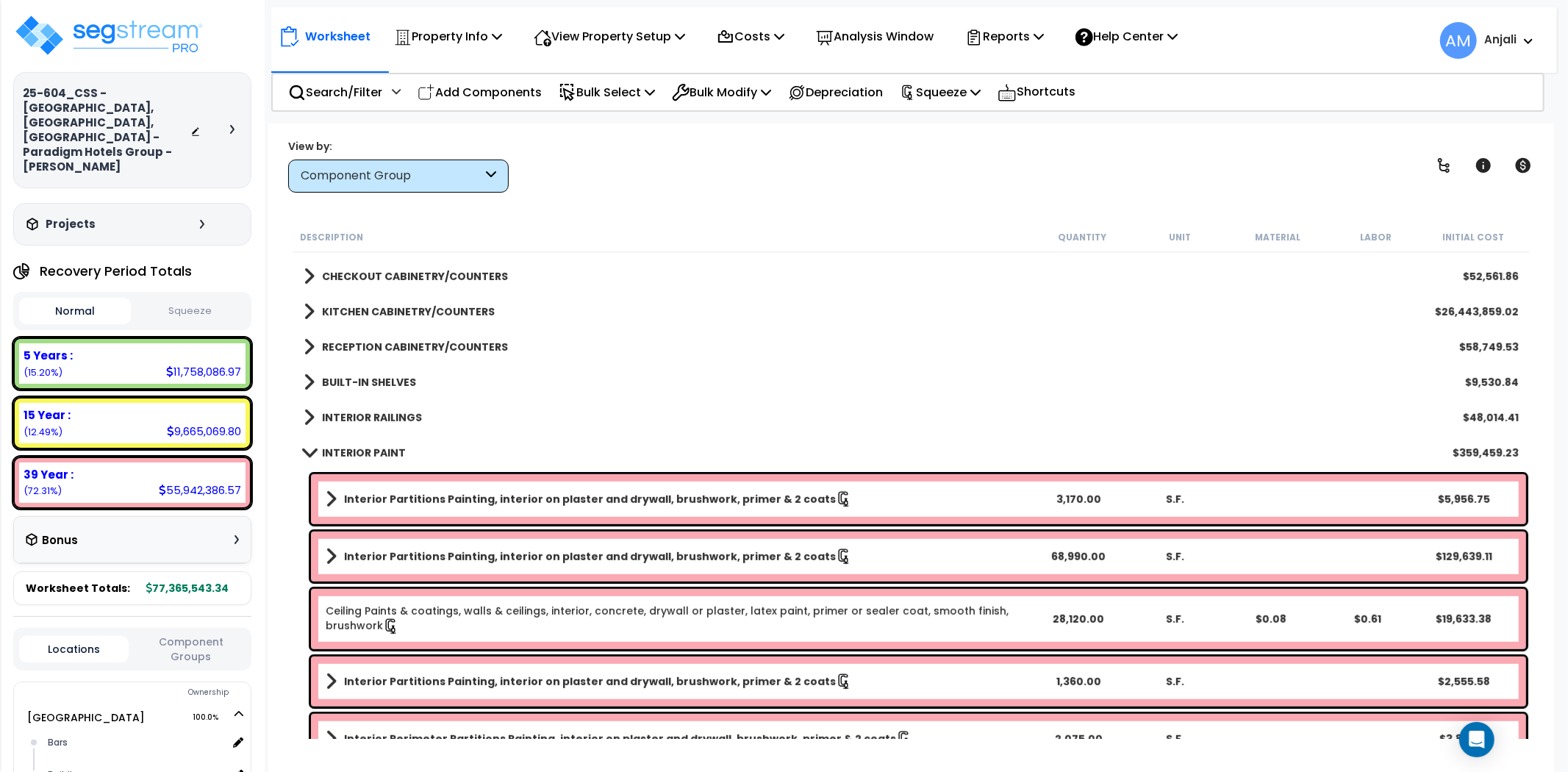
click at [194, 292] on div "Normal Squeeze" at bounding box center [132, 310] width 238 height 38
click at [196, 299] on button "Squeeze" at bounding box center [190, 311] width 112 height 26
click at [365, 449] on b "INTERIOR PAINT" at bounding box center [363, 453] width 84 height 15
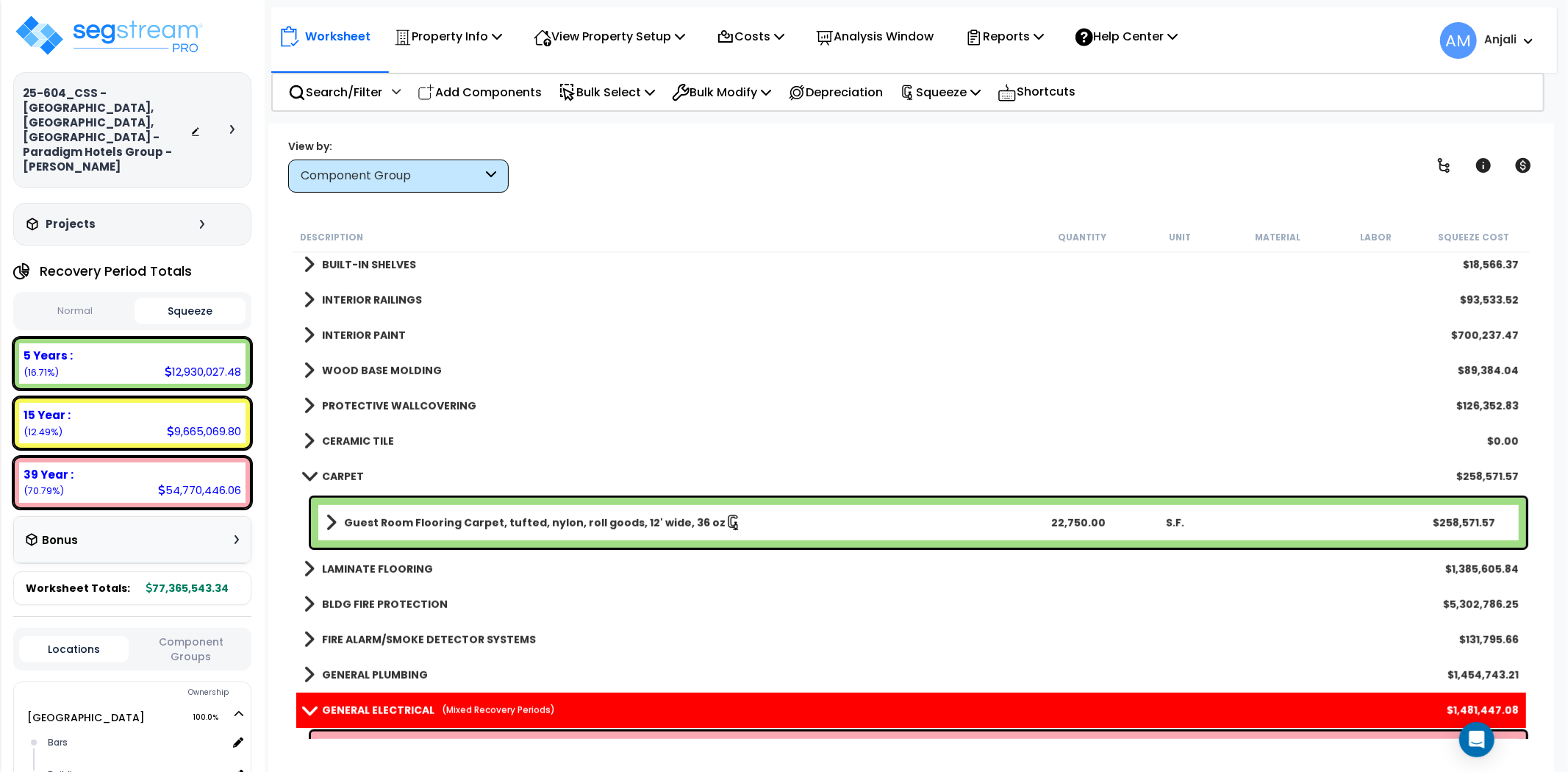
scroll to position [898, 0]
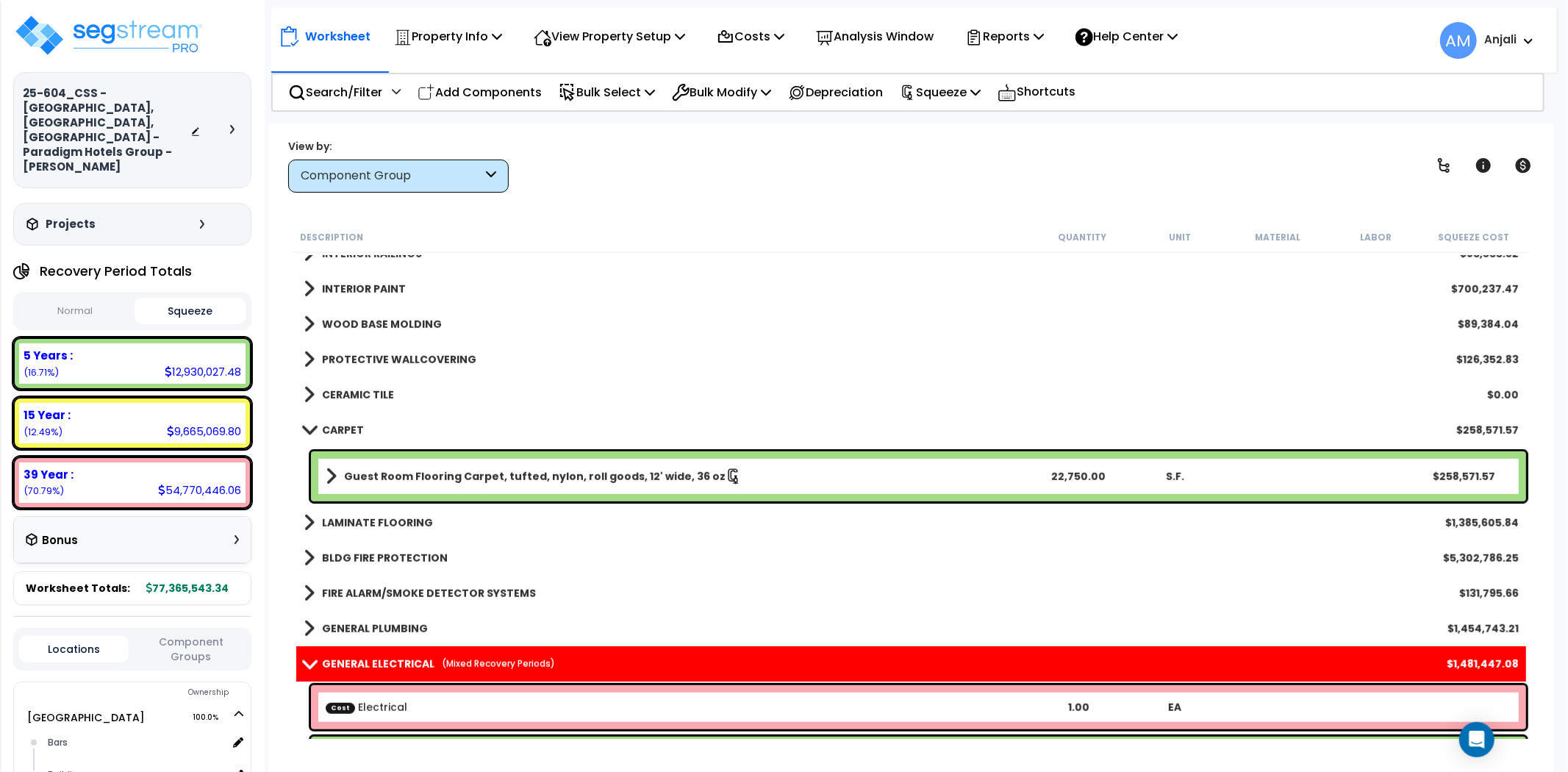
click at [407, 159] on div "Component Group" at bounding box center [398, 176] width 220 height 33
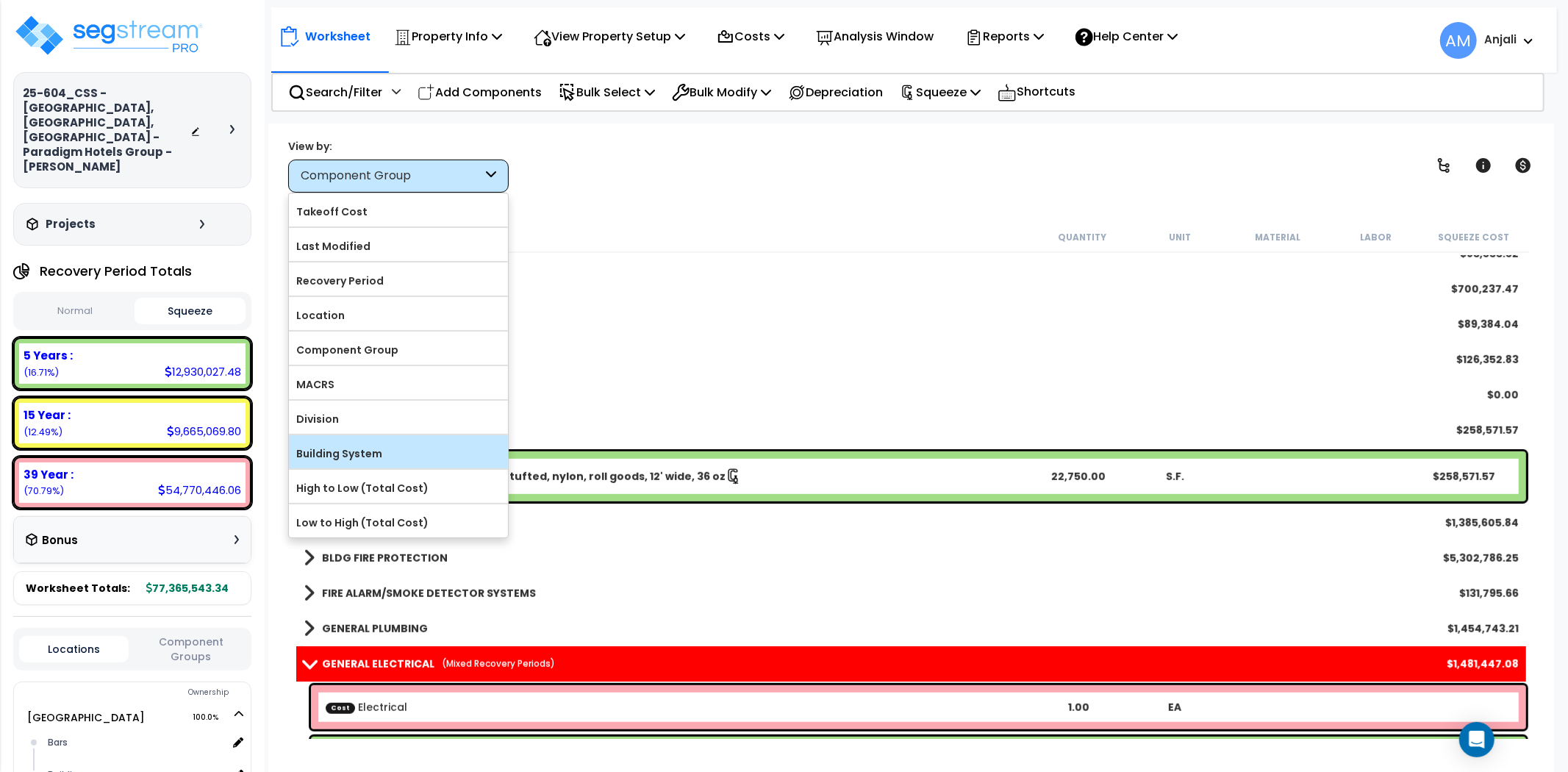
click at [366, 457] on label "Building System" at bounding box center [398, 453] width 219 height 22
click at [0, 0] on input "Building System" at bounding box center [0, 0] width 0 height 0
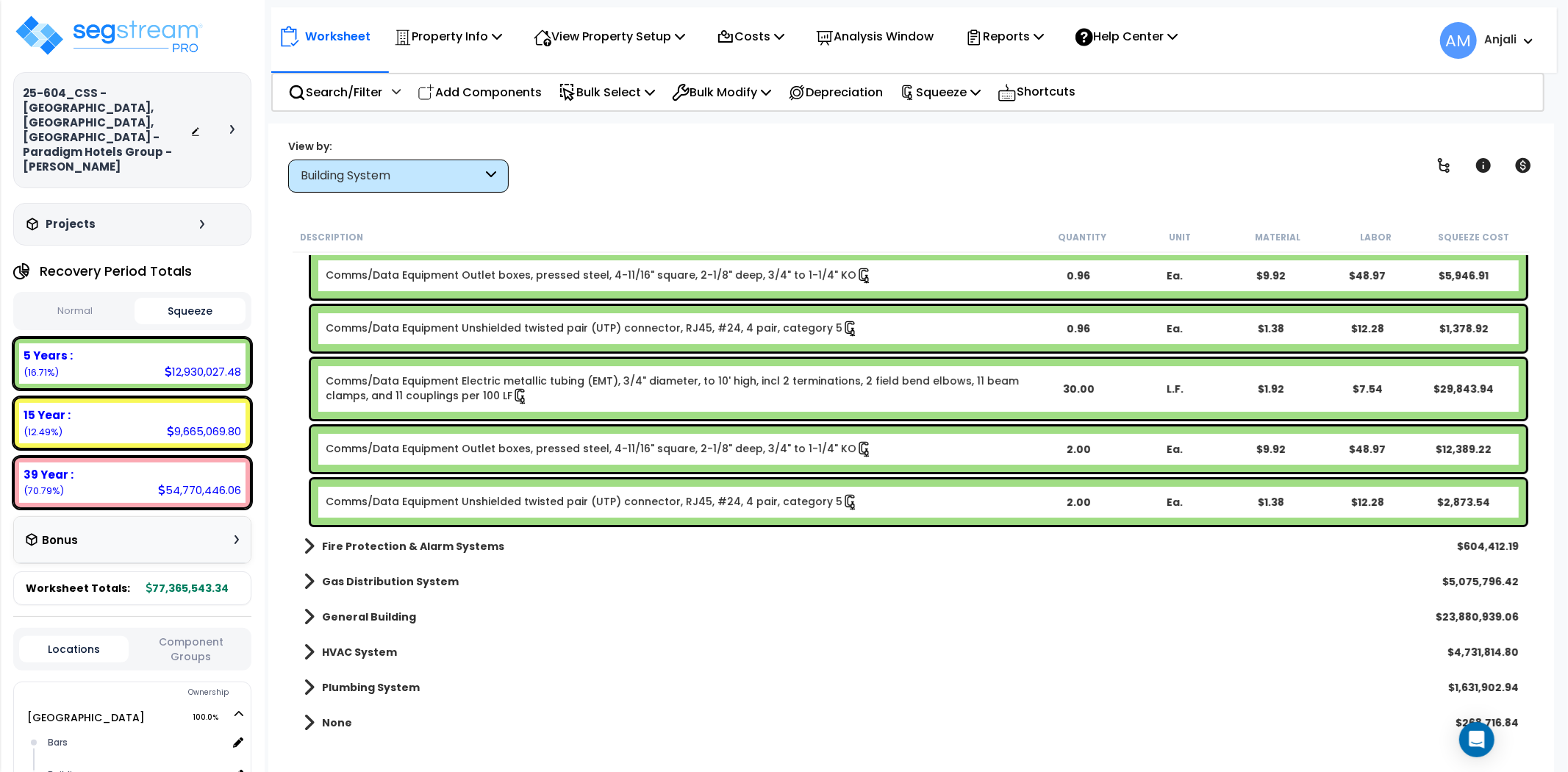
scroll to position [64, 0]
click at [465, 182] on div "Building System" at bounding box center [391, 176] width 182 height 17
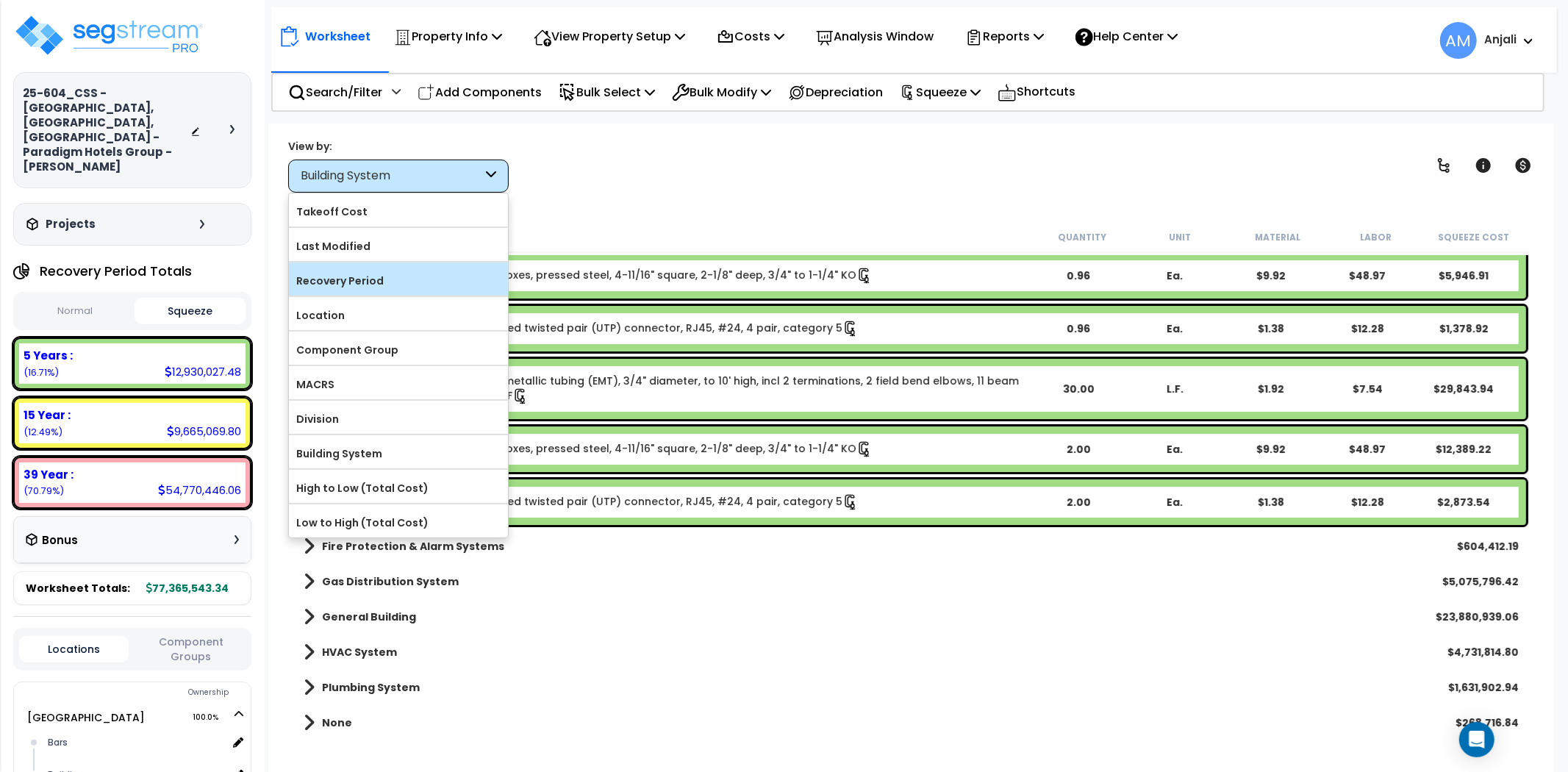
click at [380, 271] on label "Recovery Period" at bounding box center [398, 281] width 219 height 22
click at [0, 0] on input "Recovery Period" at bounding box center [0, 0] width 0 height 0
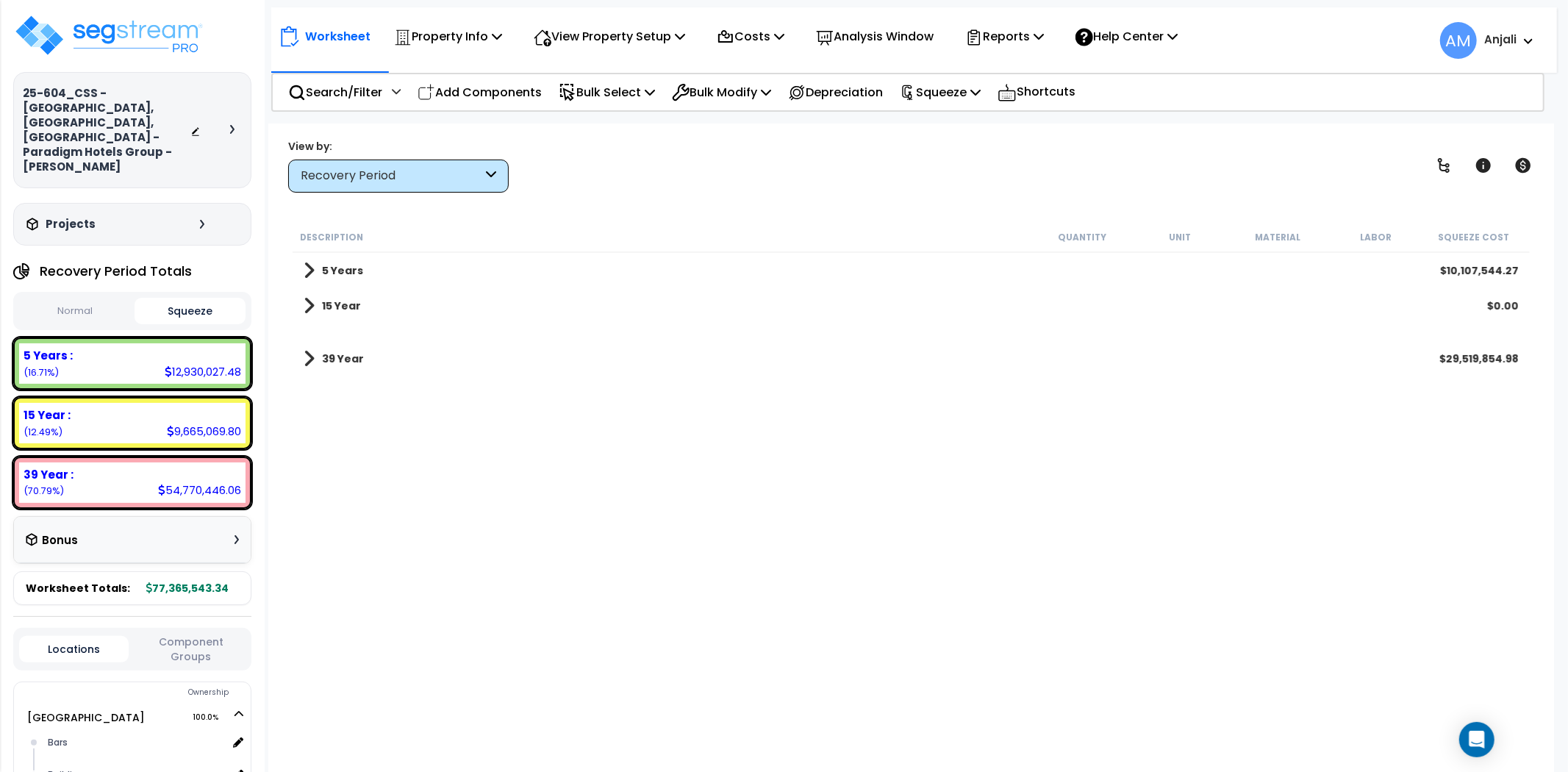
scroll to position [0, 0]
click at [336, 355] on b "39 Year" at bounding box center [343, 359] width 42 height 15
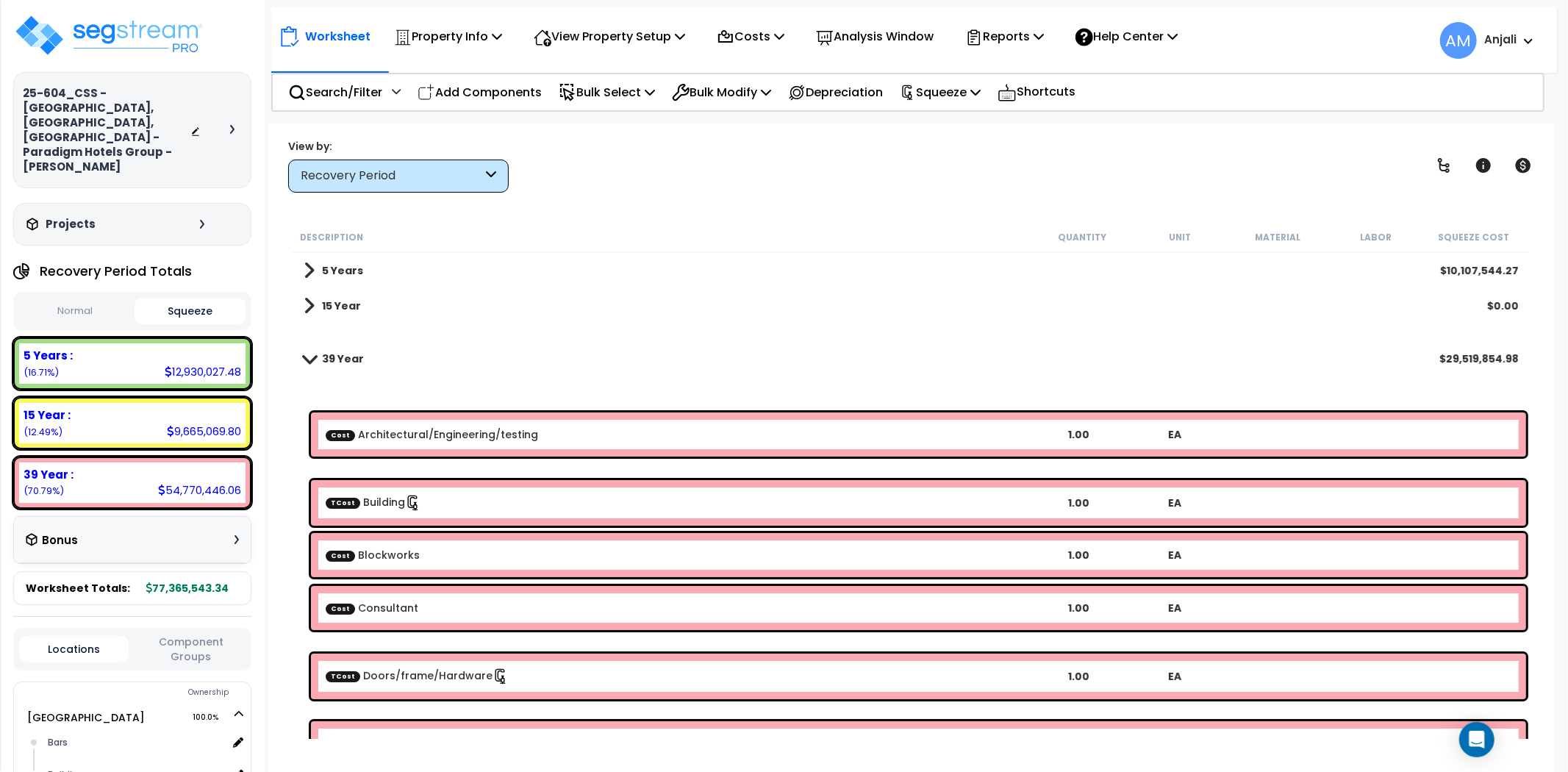
click at [349, 306] on b "15 Year" at bounding box center [341, 306] width 39 height 15
